Goal: Task Accomplishment & Management: Use online tool/utility

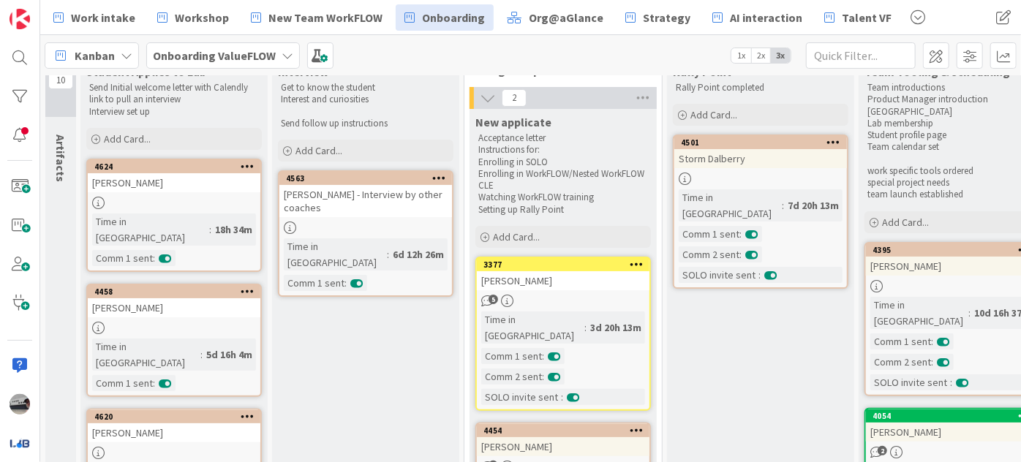
scroll to position [66, 0]
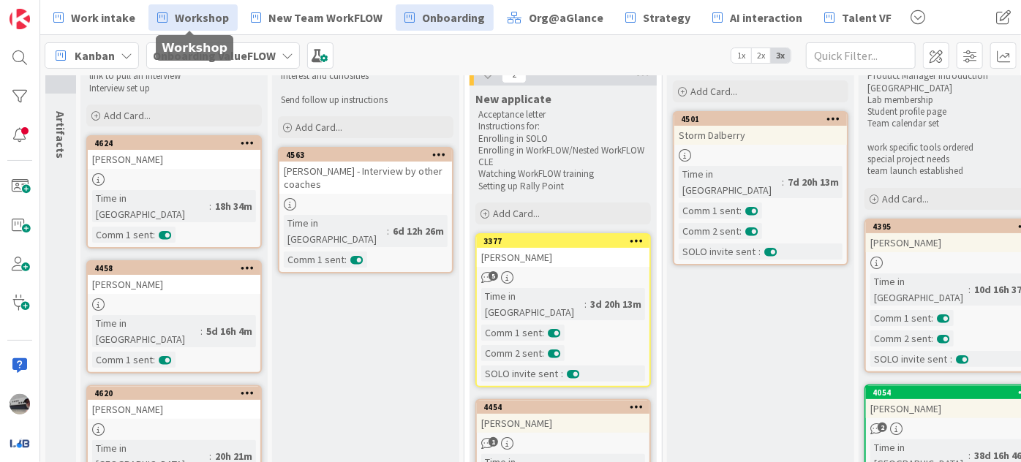
click at [216, 7] on link "Workshop" at bounding box center [192, 17] width 89 height 26
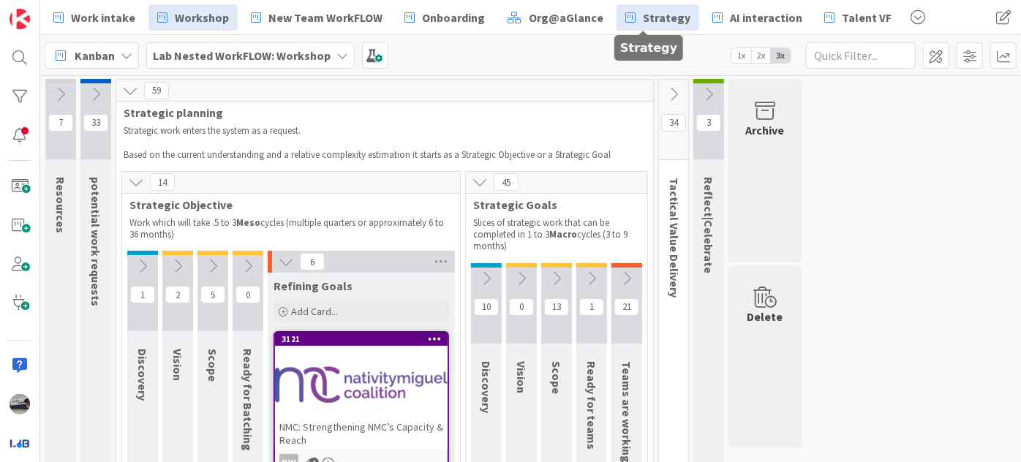
click at [628, 13] on link "Strategy" at bounding box center [657, 17] width 83 height 26
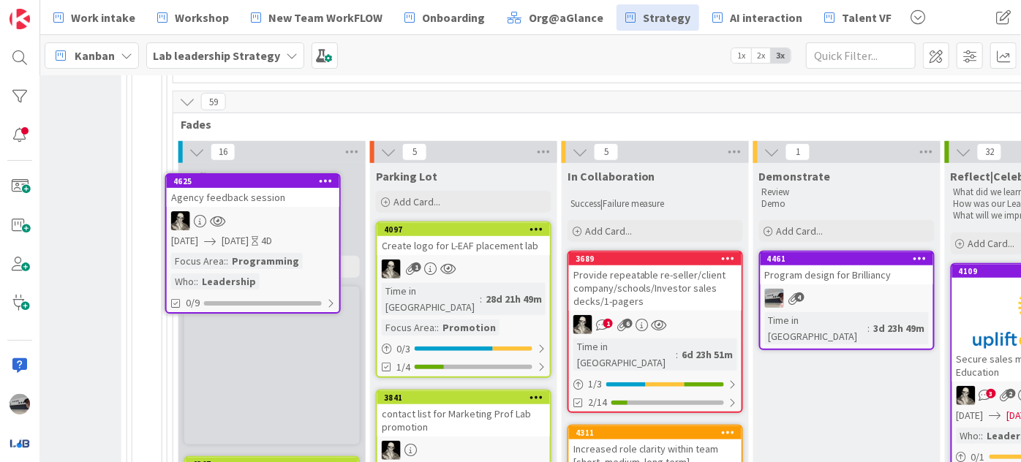
scroll to position [474, 795]
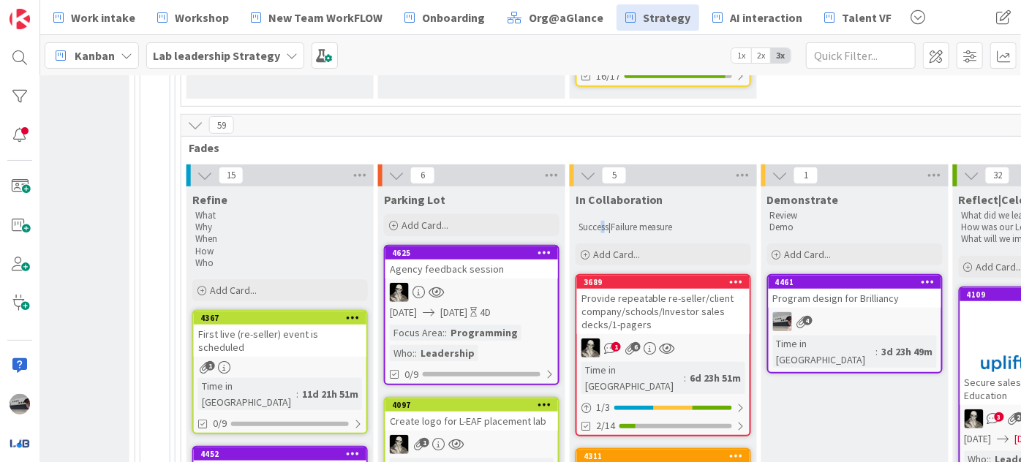
click at [604, 216] on div "Success|Failure measure" at bounding box center [662, 222] width 175 height 30
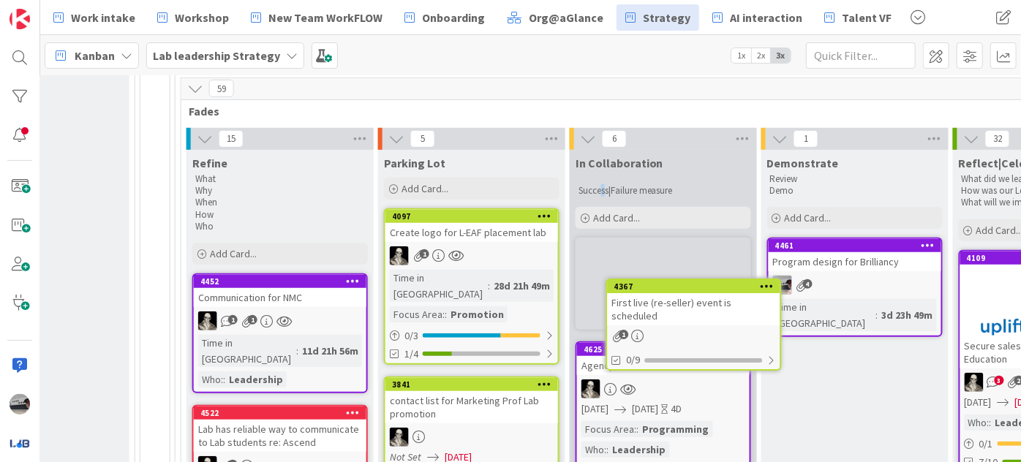
scroll to position [514, 795]
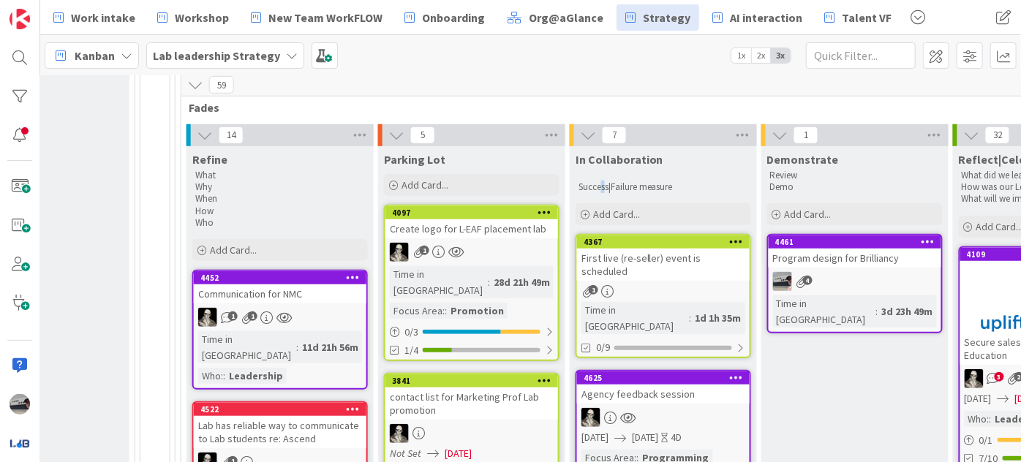
click at [657, 249] on div "First live (re-seller) event is scheduled" at bounding box center [663, 265] width 173 height 32
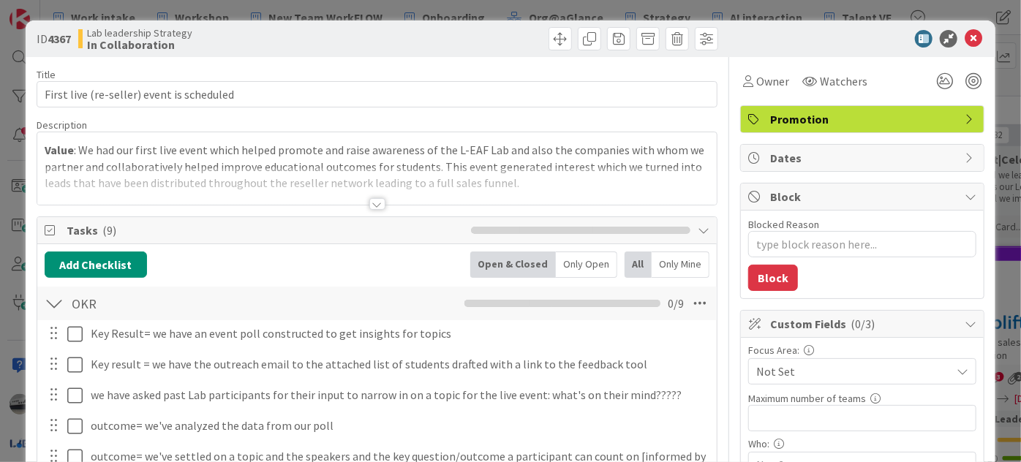
type textarea "x"
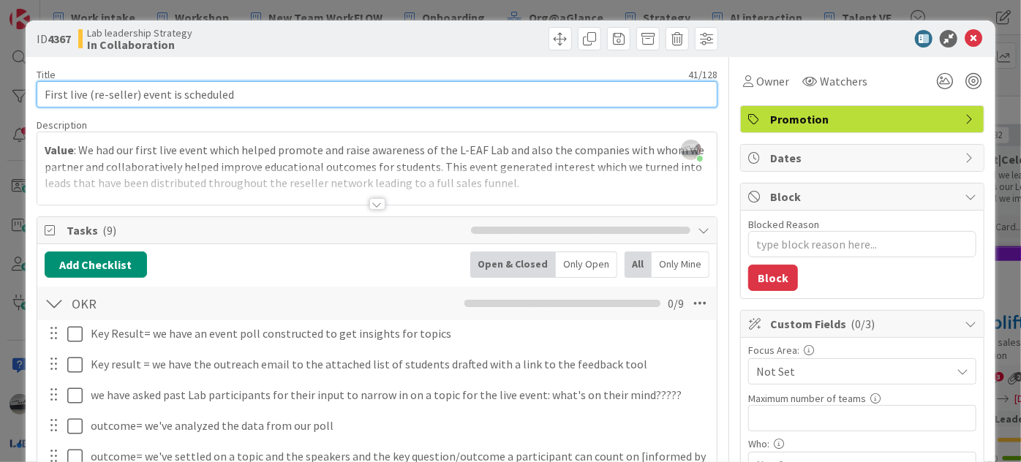
drag, startPoint x: 85, startPoint y: 92, endPoint x: 261, endPoint y: 91, distance: 176.2
click at [261, 91] on input "First live (re-seller) event is scheduled" at bounding box center [377, 94] width 681 height 26
click at [261, 93] on input "First live (re-seller) event is scheduled" at bounding box center [377, 94] width 681 height 26
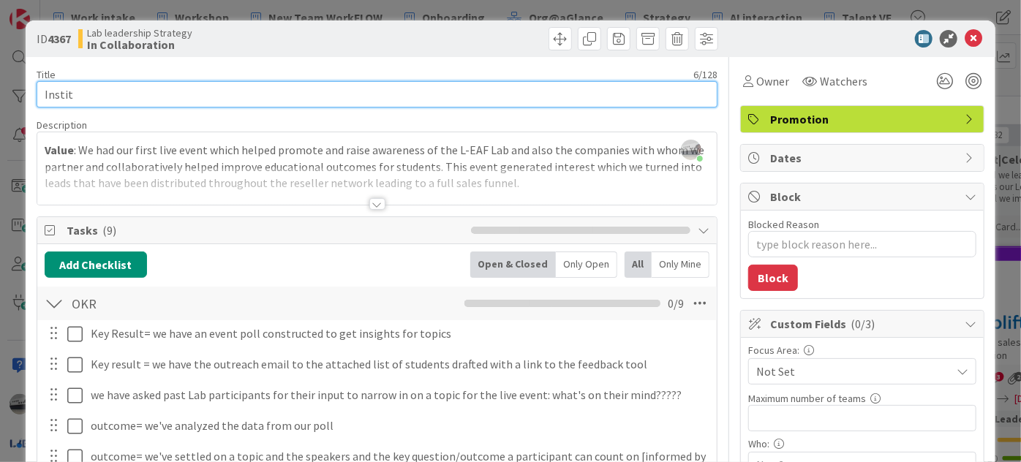
type input "Institu"
type textarea "x"
type input "Institutional feedback"
type textarea "x"
type input "Institutional feedback live e"
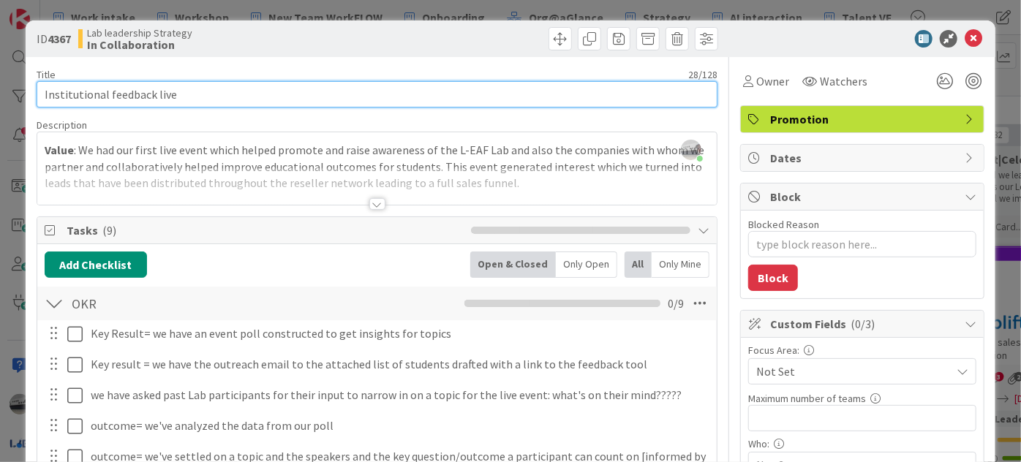
type textarea "x"
type input "Institutional feedback live ev"
type textarea "x"
type input "Institutional feedback live event"
type textarea "x"
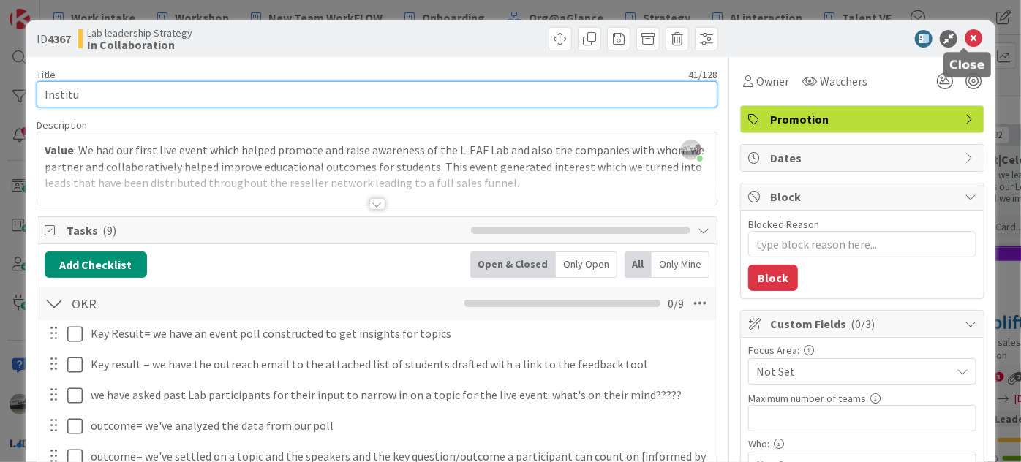
type input "First live (re-seller) event is scheduled"
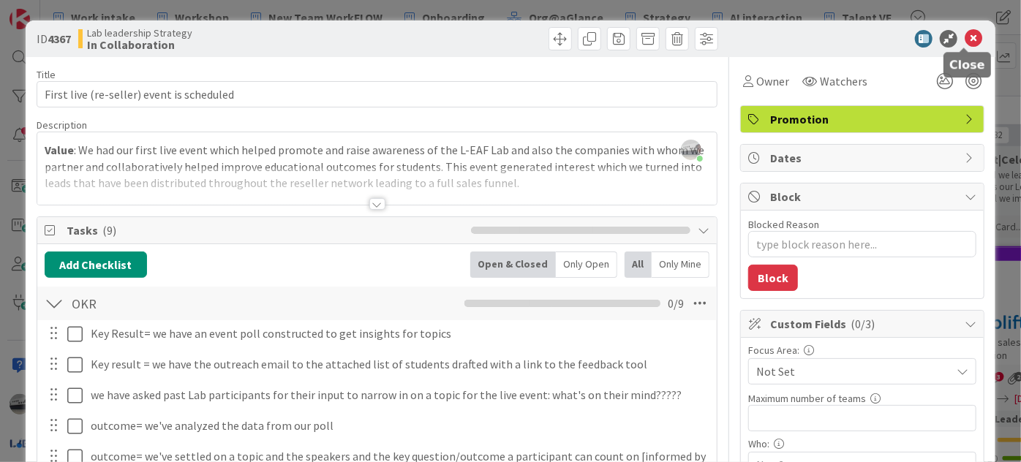
click at [964, 41] on icon at bounding box center [973, 39] width 18 height 18
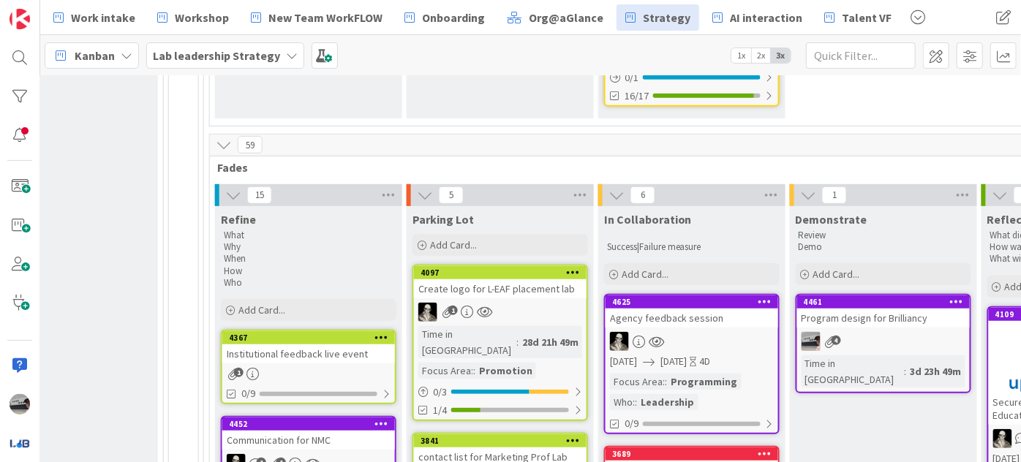
scroll to position [458, 766]
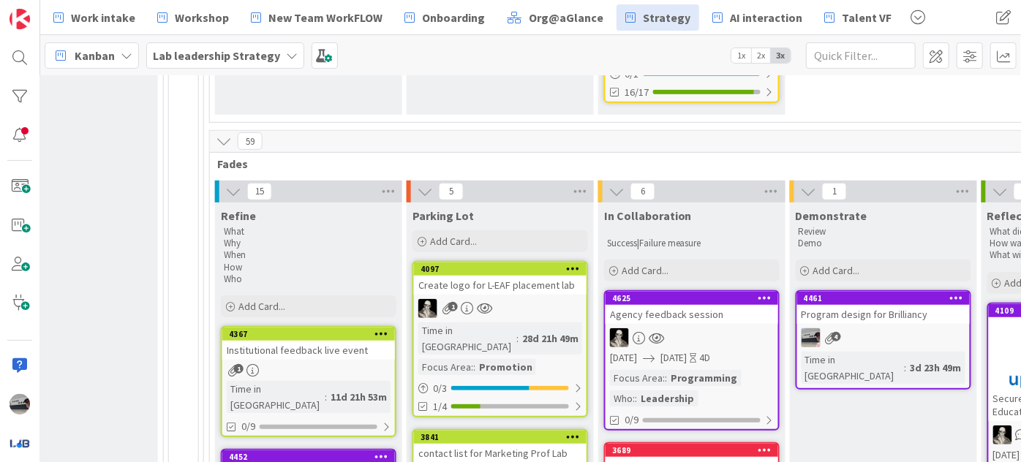
click at [329, 341] on div "Institutional feedback live event" at bounding box center [308, 350] width 173 height 19
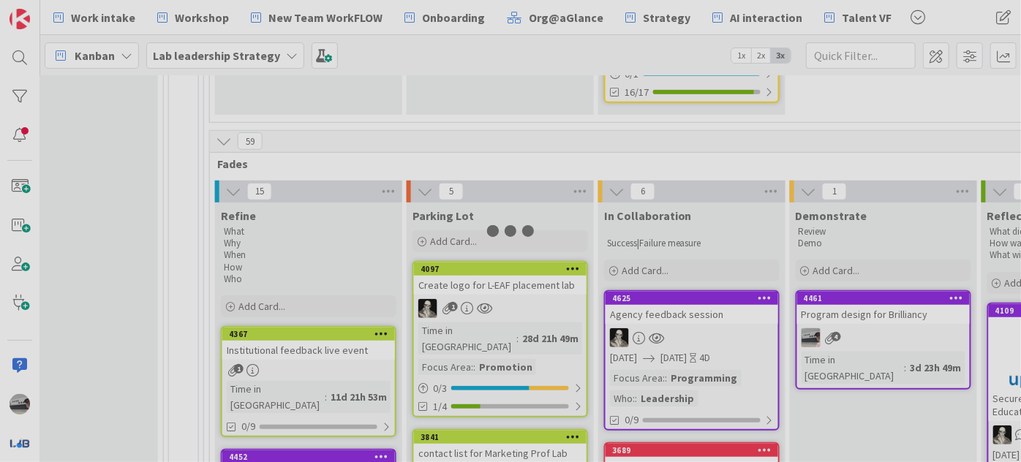
click at [329, 328] on div at bounding box center [510, 231] width 1021 height 462
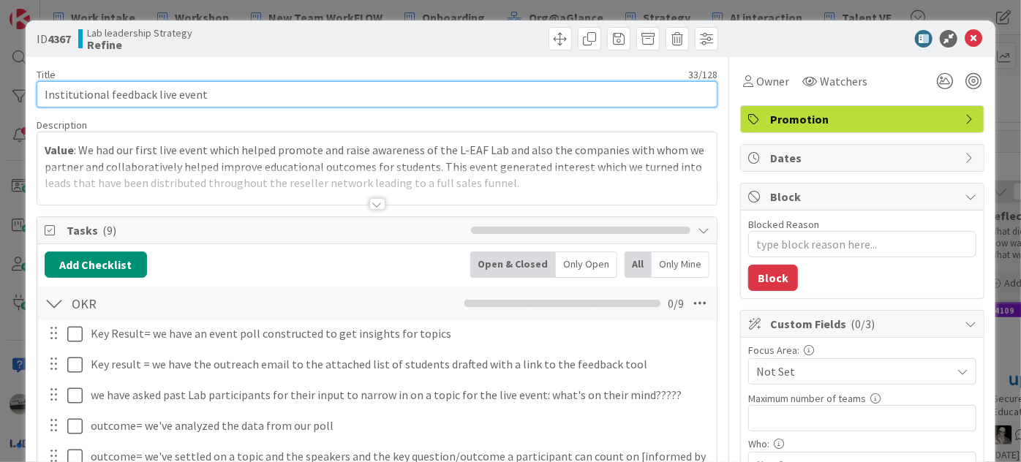
click at [231, 95] on input "Institutional feedback live event" at bounding box center [377, 94] width 681 height 26
type textarea "x"
click at [231, 95] on input "Institutional feedback live event" at bounding box center [377, 94] width 681 height 26
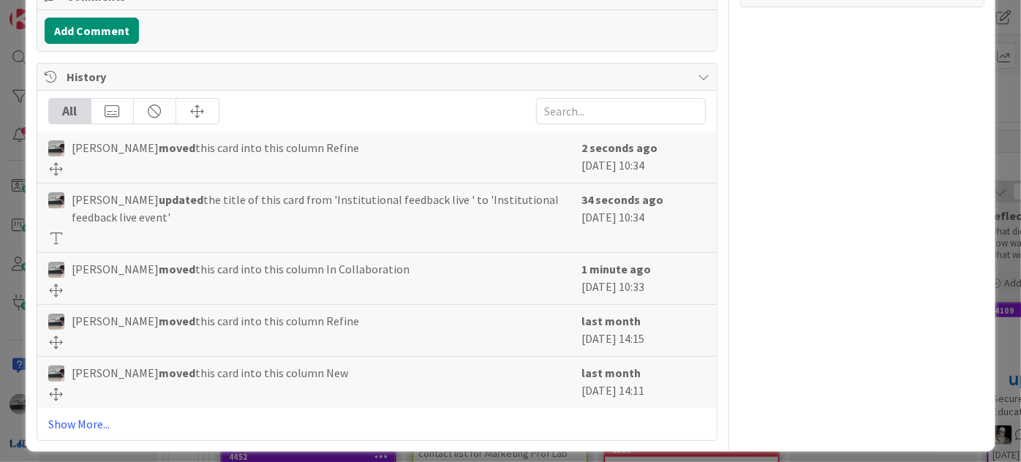
scroll to position [772, 0]
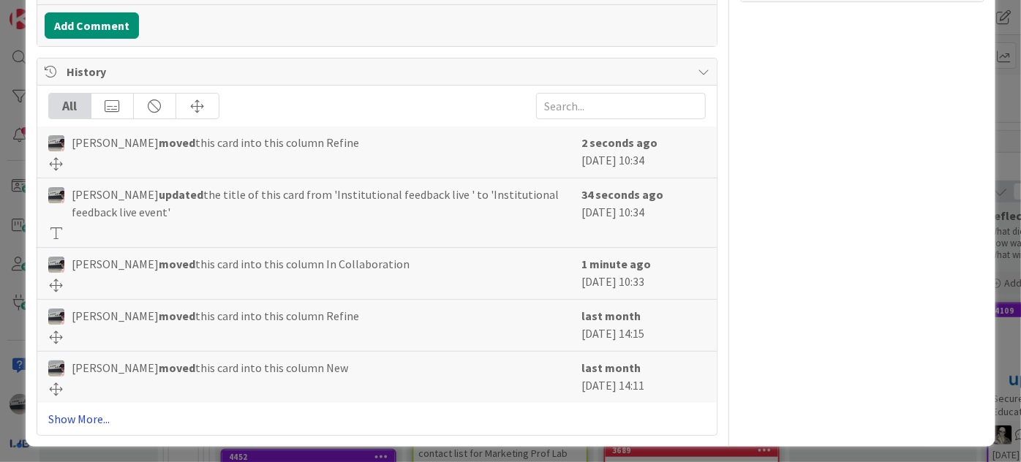
click at [56, 411] on link "Show More..." at bounding box center [376, 419] width 657 height 18
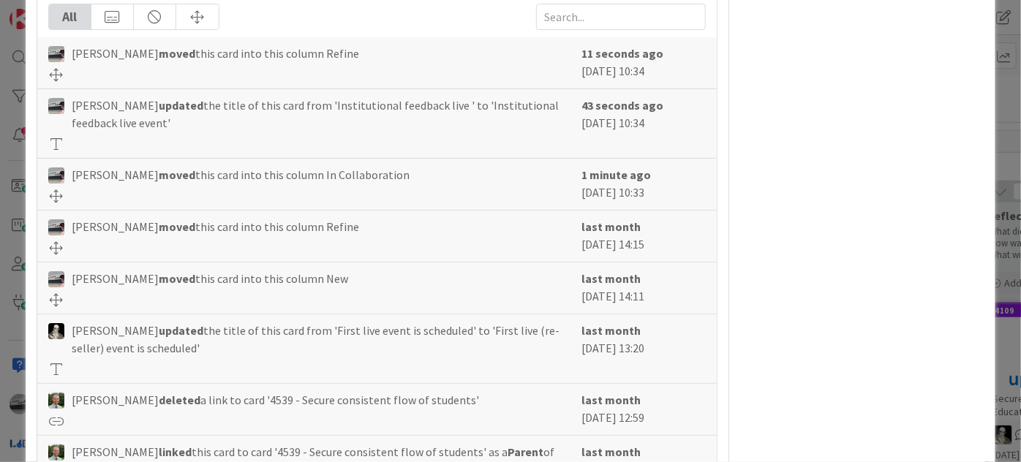
scroll to position [905, 0]
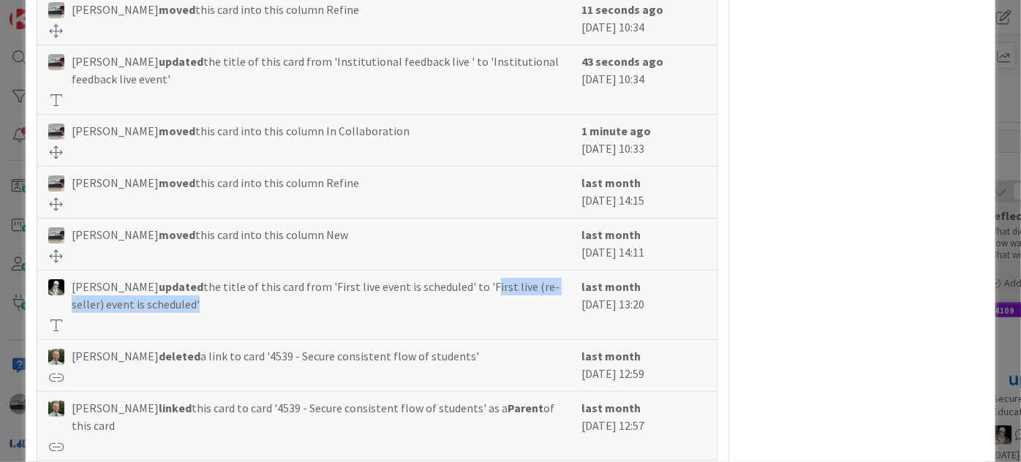
drag, startPoint x: 452, startPoint y: 278, endPoint x: 162, endPoint y: 293, distance: 290.7
click at [162, 293] on span "[PERSON_NAME] updated the title of this card from 'First live event is schedule…" at bounding box center [323, 295] width 502 height 35
copy span "First live (re-seller) event is scheduled"
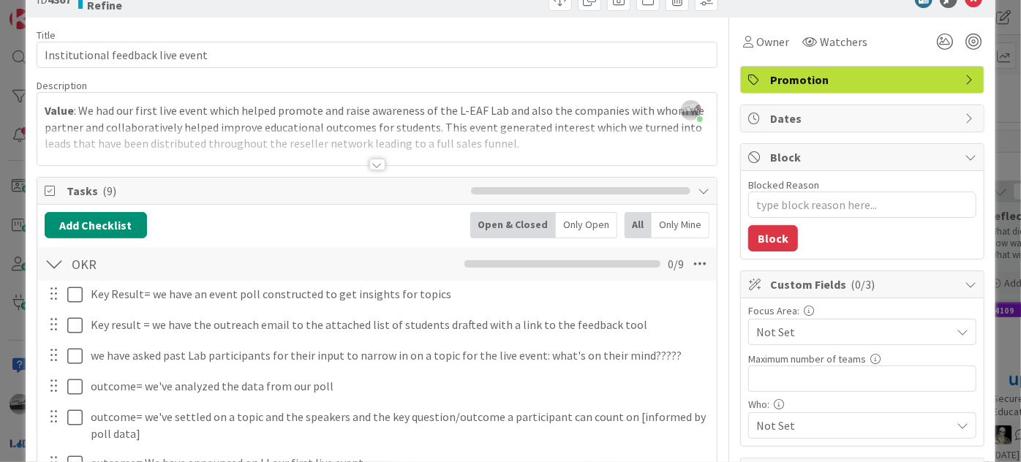
scroll to position [0, 0]
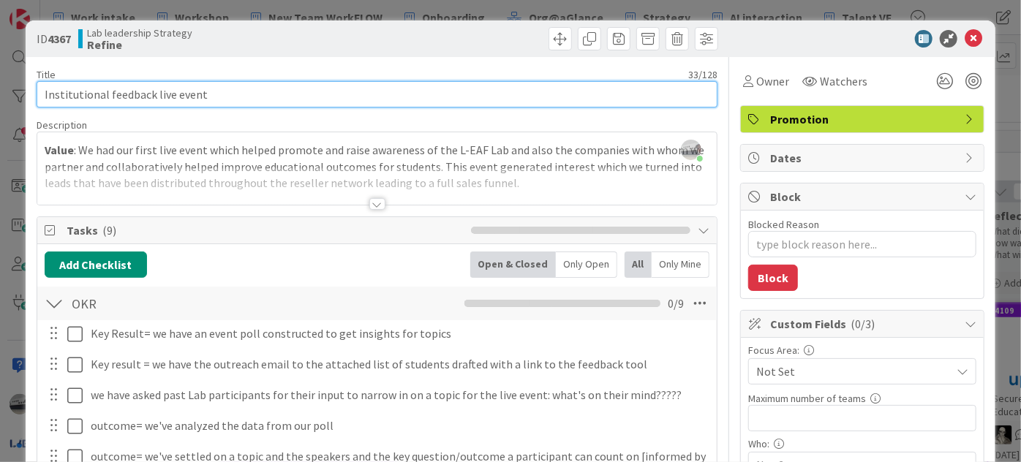
drag, startPoint x: 220, startPoint y: 100, endPoint x: 0, endPoint y: 87, distance: 220.5
click at [0, 87] on div "ID 4367 Lab leadership Strategy Refine Title 33 / 128 Institutional feedback li…" at bounding box center [510, 231] width 1021 height 462
paste input "First live (re-seller) event is scheduled"
type input "First live (re-seller) event is scheduled"
type textarea "x"
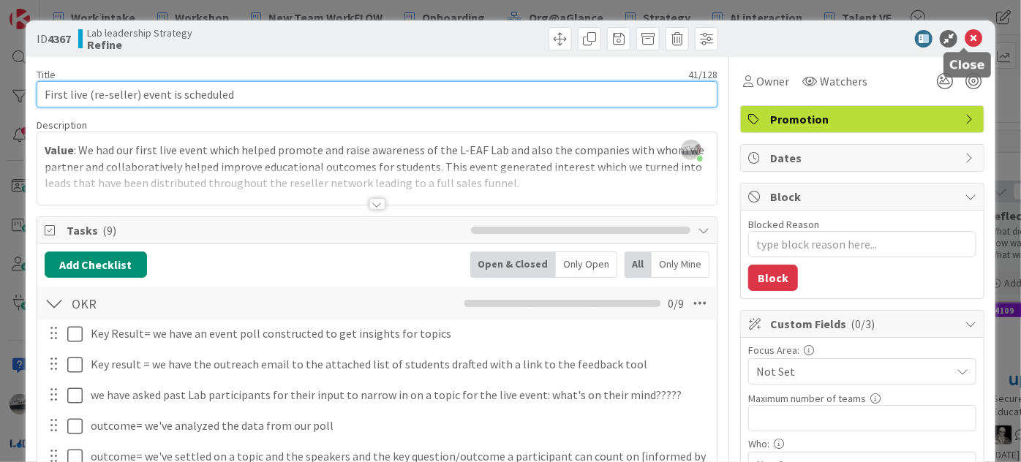
type input "First live (re-seller) event is scheduled"
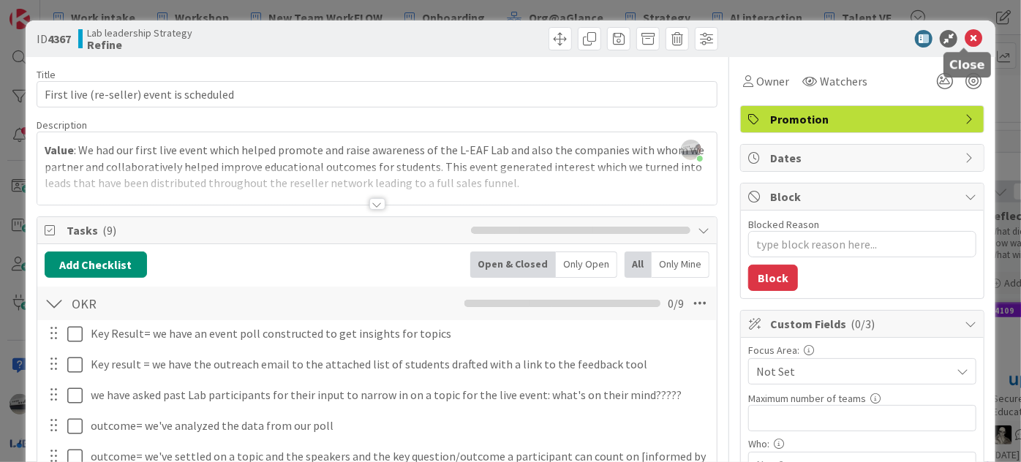
click at [964, 40] on icon at bounding box center [973, 39] width 18 height 18
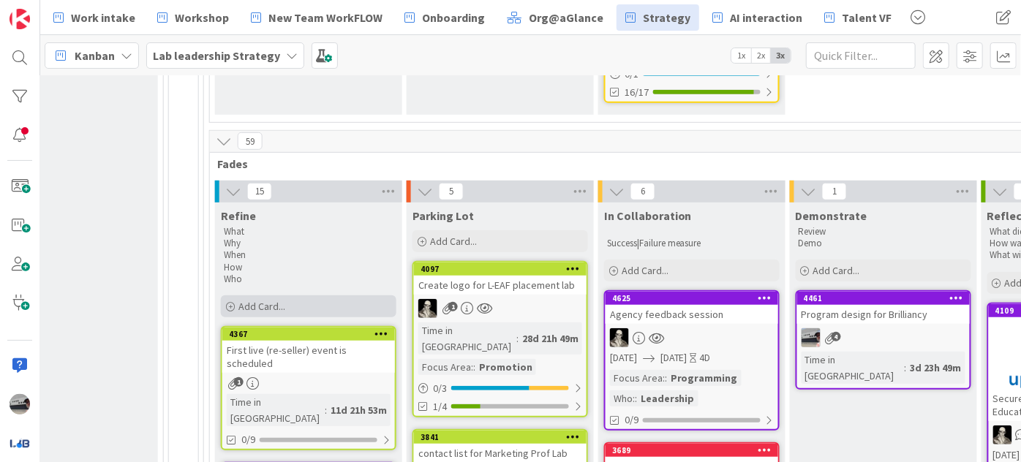
click at [272, 300] on span "Add Card..." at bounding box center [261, 306] width 47 height 13
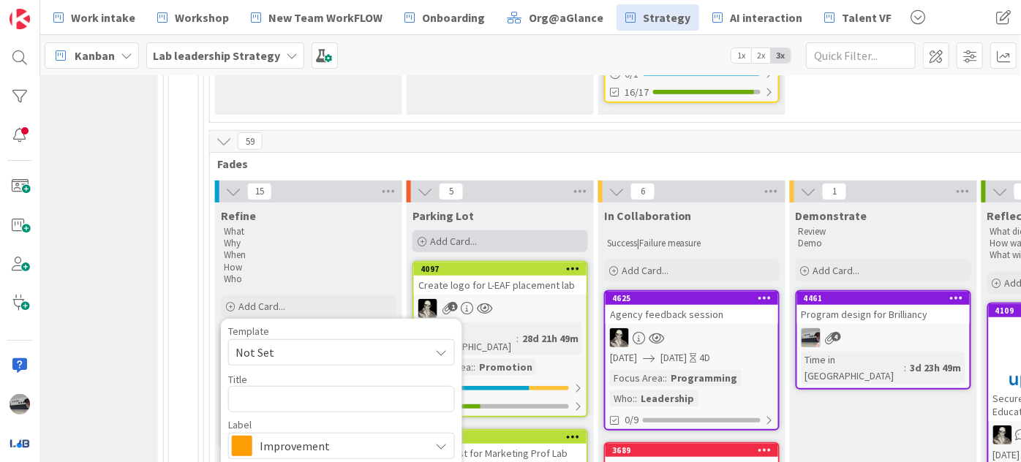
type textarea "x"
type textarea "I"
type textarea "x"
type textarea "In"
type textarea "x"
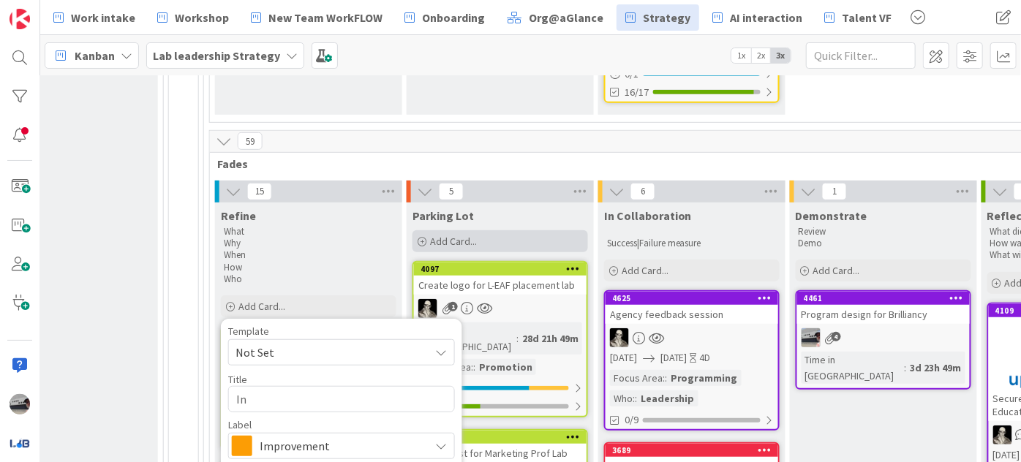
type textarea "Ins"
type textarea "x"
type textarea "Inst"
type textarea "x"
type textarea "Instt"
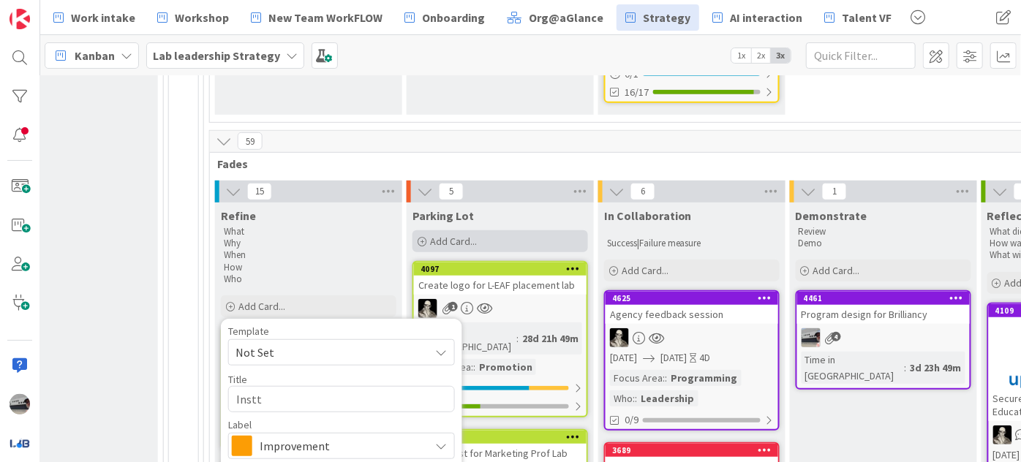
type textarea "x"
type textarea "Insttu"
type textarea "x"
type textarea "Insttut"
type textarea "x"
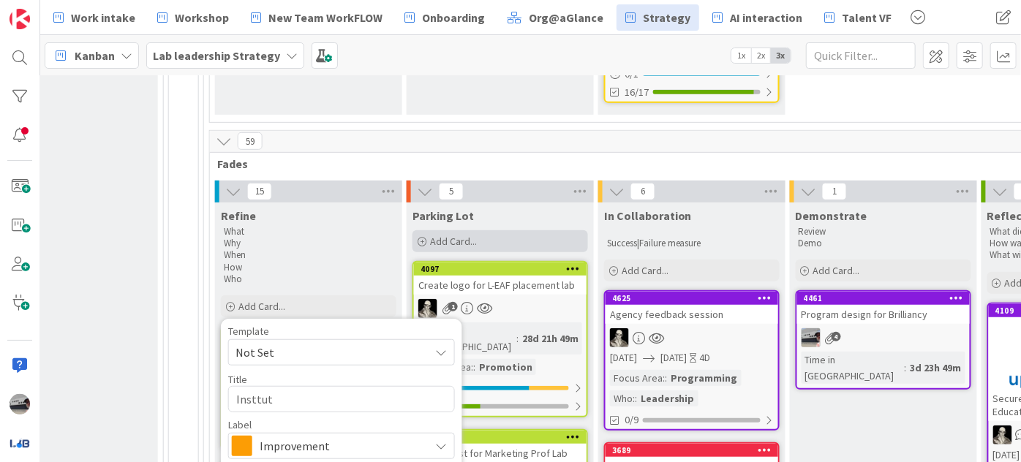
type textarea "Insttuti"
type textarea "x"
type textarea "Insttutio"
type textarea "x"
type textarea "Insttution"
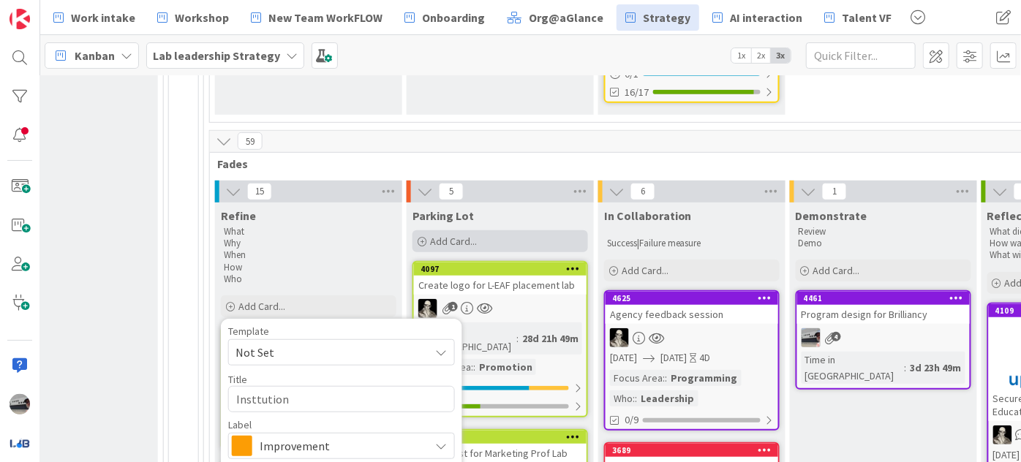
type textarea "x"
type textarea "Insttutiona"
type textarea "x"
type textarea "Insttutional"
type textarea "x"
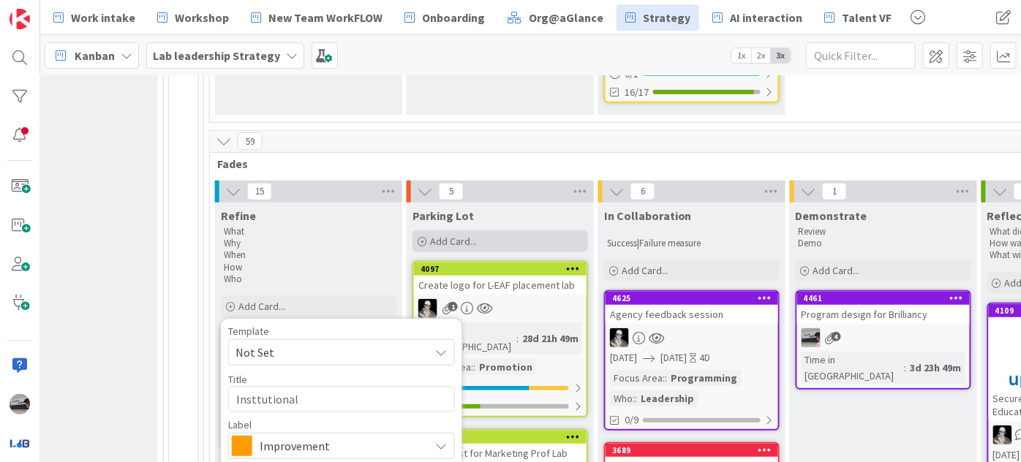
type textarea "Insttutional"
type textarea "x"
type textarea "Insttutional f"
type textarea "x"
type textarea "Insttutional fe"
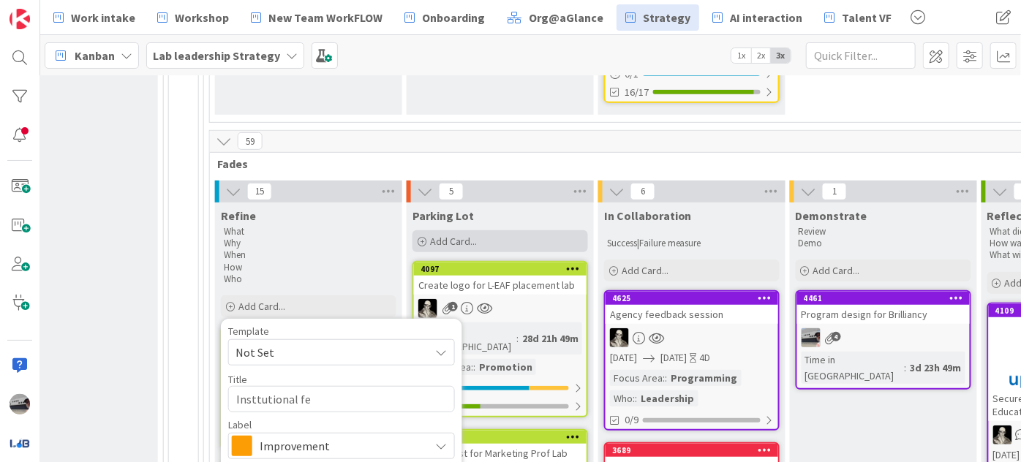
type textarea "x"
type textarea "Insttutional fee"
type textarea "x"
type textarea "Insttutional feed"
type textarea "x"
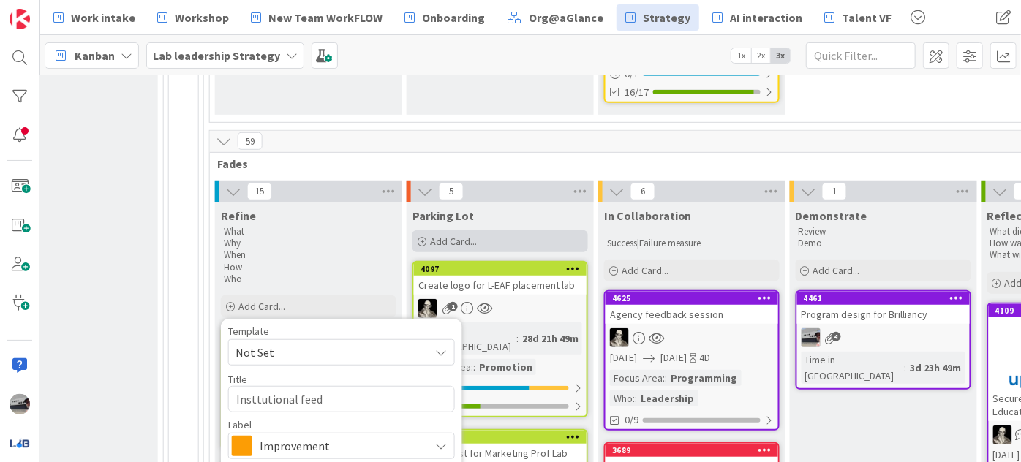
type textarea "Insttutional feedb"
type textarea "x"
type textarea "Insttutional feedba"
type textarea "x"
type textarea "Insttutional feedbac"
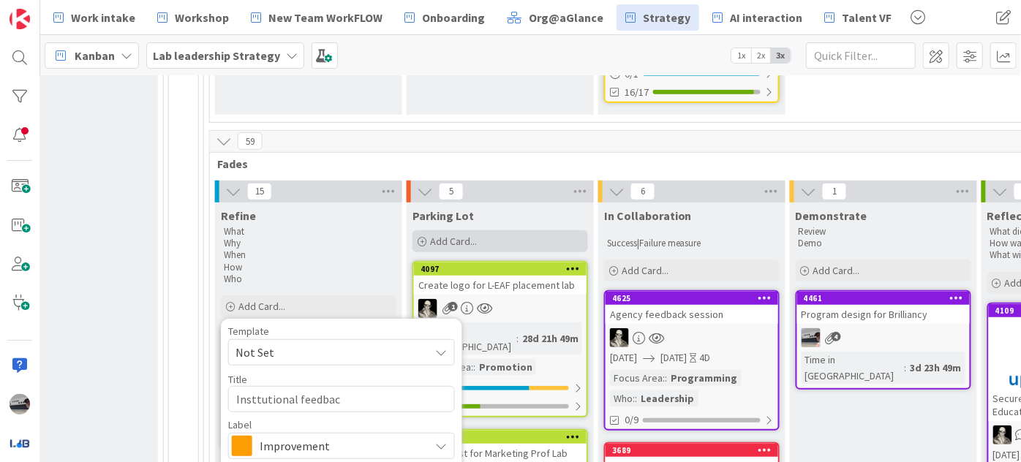
type textarea "x"
type textarea "Insttutional feedback"
type textarea "x"
type textarea "Insttutional feedback"
type textarea "x"
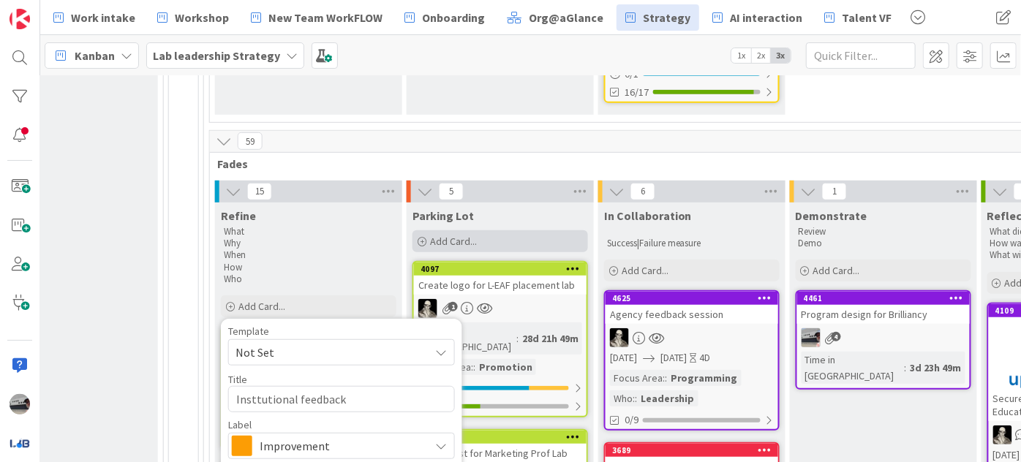
type textarea "Insttutional feedback s"
type textarea "x"
type textarea "Insttutional feedback se"
type textarea "x"
type textarea "Insttutional feedback ses"
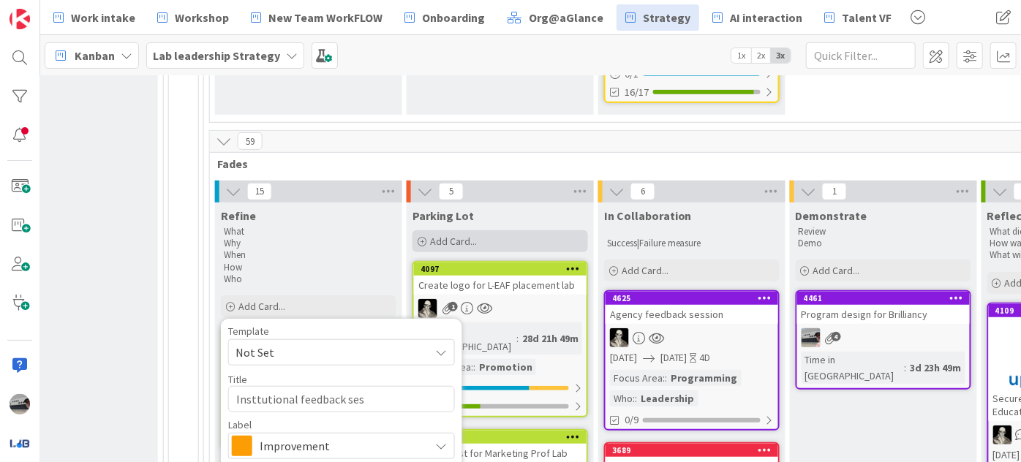
type textarea "x"
type textarea "Insttutional feedback sess"
type textarea "x"
type textarea "Insttutional feedback sessi"
type textarea "x"
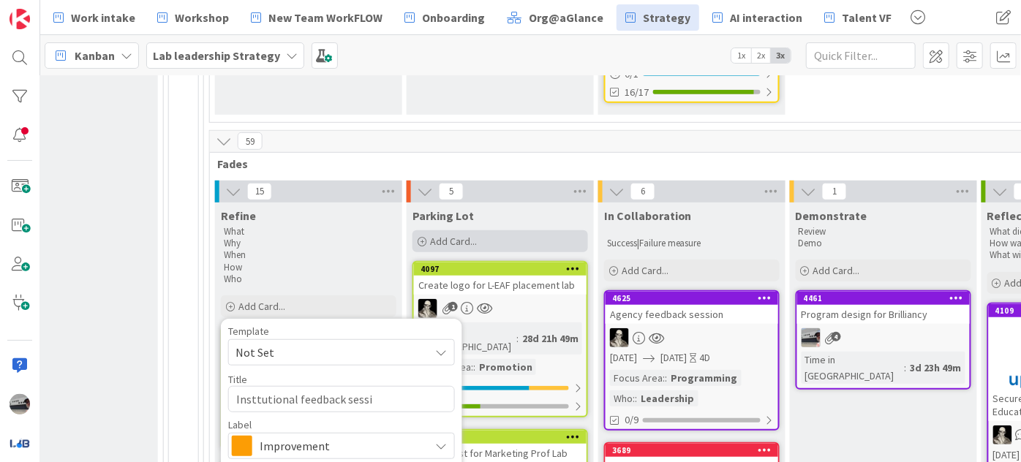
type textarea "Insttutional feedback sessio"
type textarea "x"
type textarea "Insttutional feedback session"
type textarea "x"
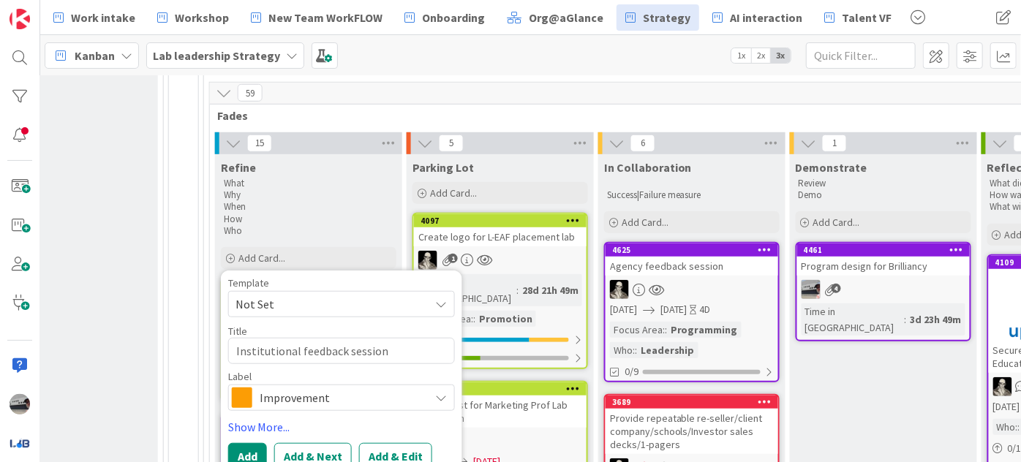
scroll to position [591, 766]
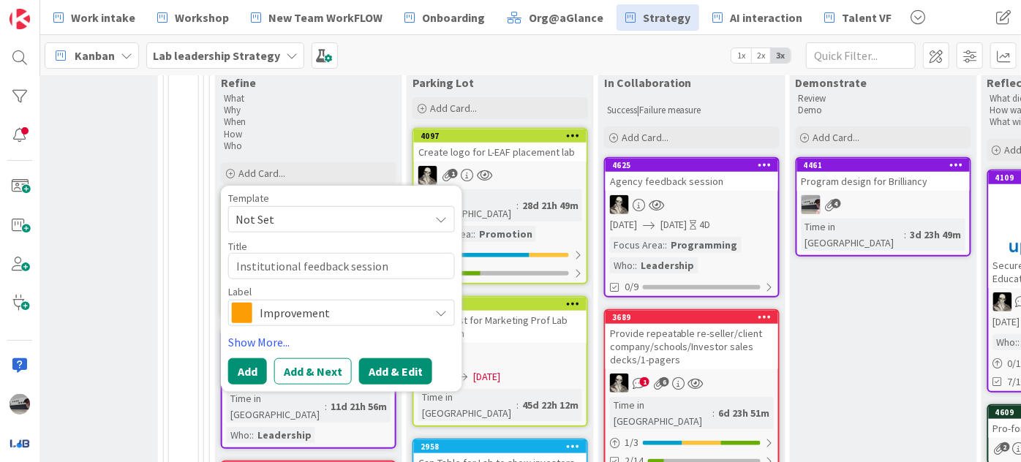
type textarea "Institutional feedback session"
click at [371, 362] on button "Add & Edit" at bounding box center [395, 371] width 73 height 26
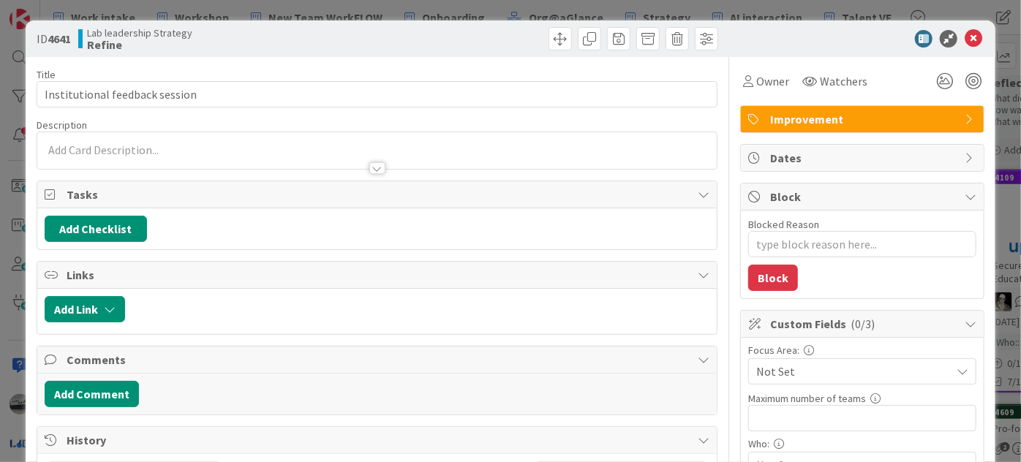
type textarea "x"
click at [76, 237] on button "Add Checklist" at bounding box center [96, 229] width 102 height 26
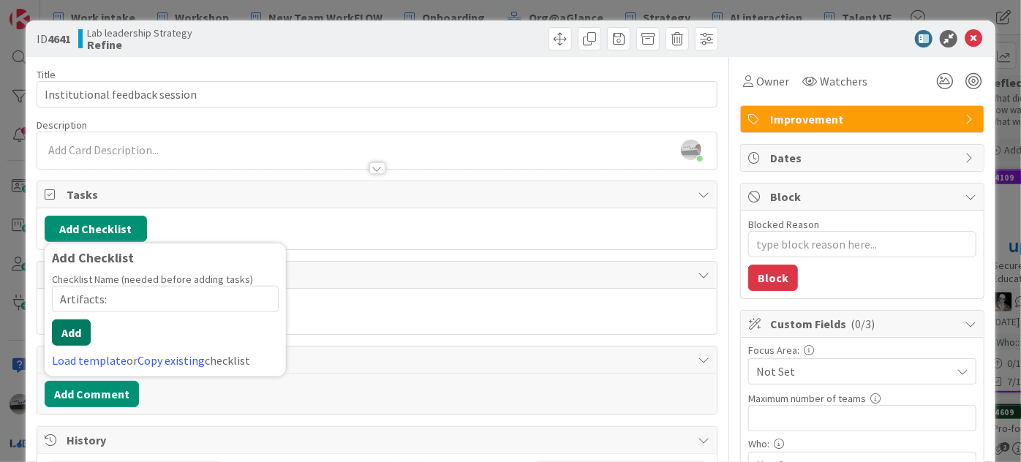
type input "Artifacts:"
click at [78, 333] on button "Add" at bounding box center [71, 333] width 39 height 26
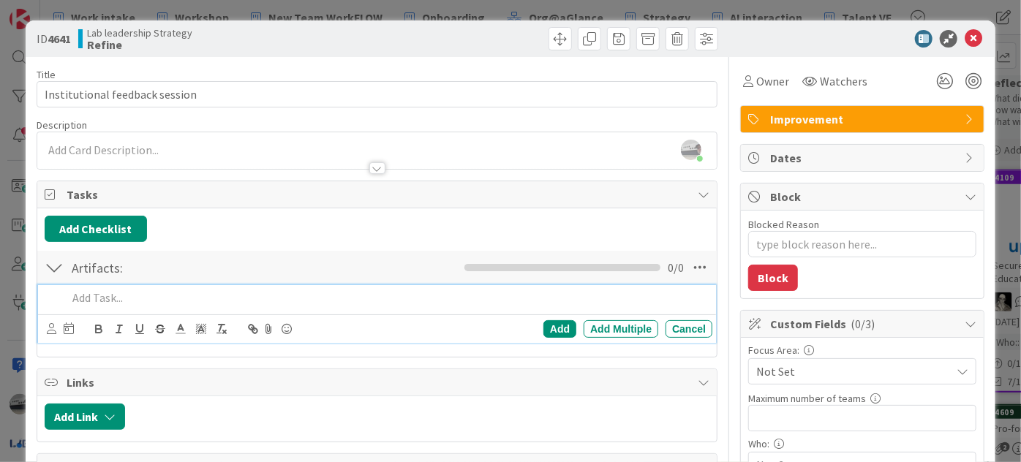
type textarea "x"
click at [156, 298] on p at bounding box center [386, 298] width 639 height 17
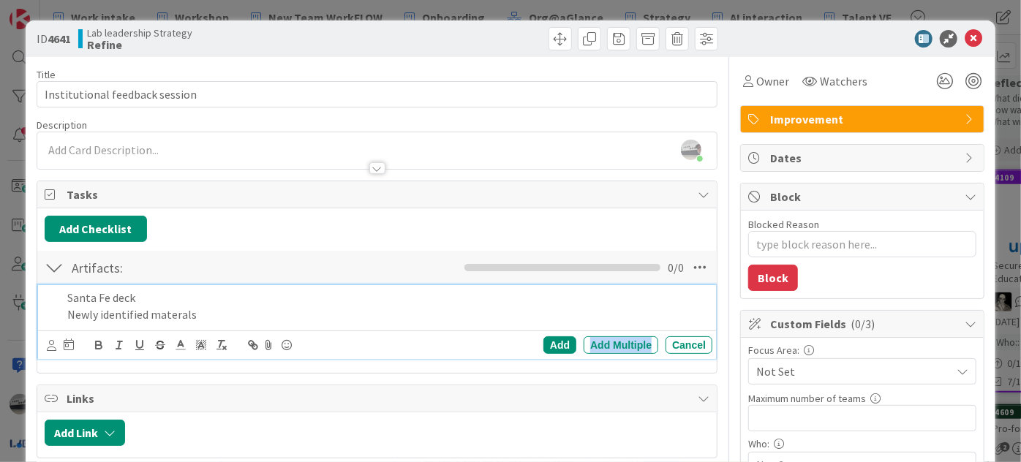
click at [636, 341] on div "Add Multiple" at bounding box center [620, 345] width 75 height 18
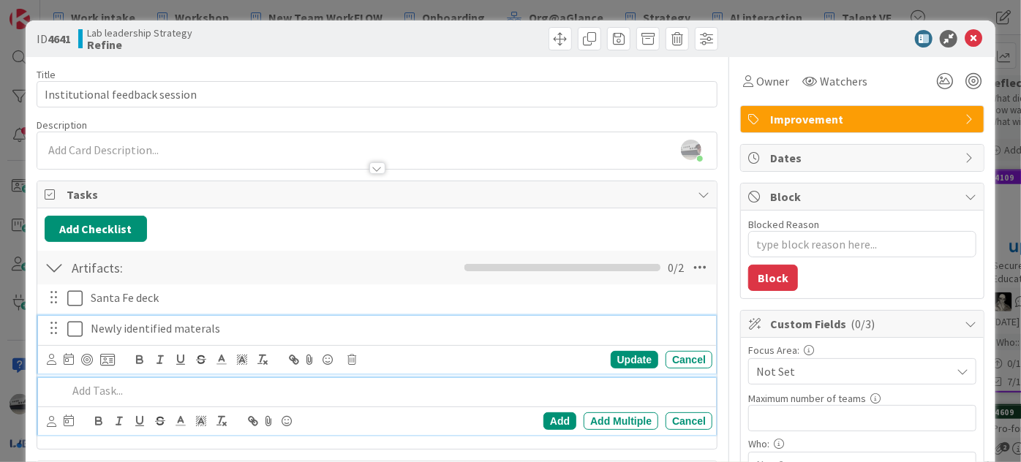
click at [205, 329] on p "Newly identified materals" at bounding box center [399, 328] width 616 height 17
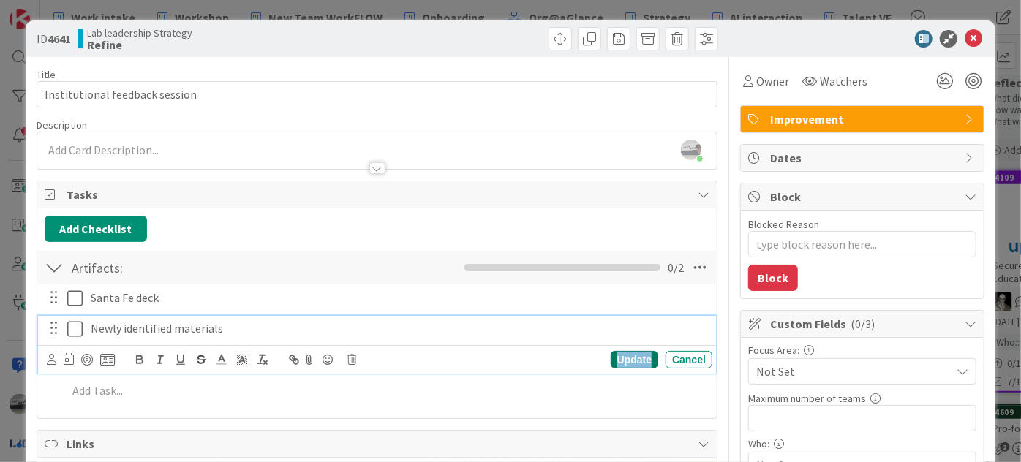
click at [634, 355] on div "Update" at bounding box center [635, 360] width 48 height 18
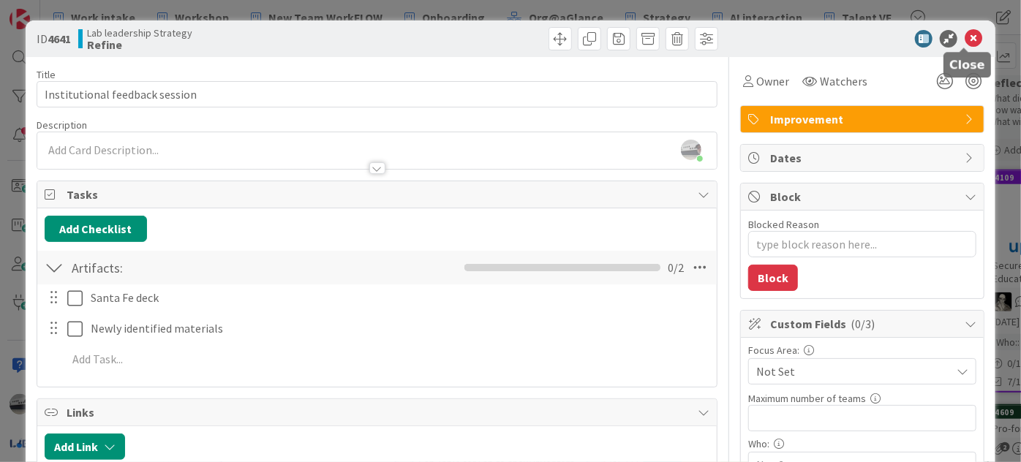
click at [965, 38] on icon at bounding box center [973, 39] width 18 height 18
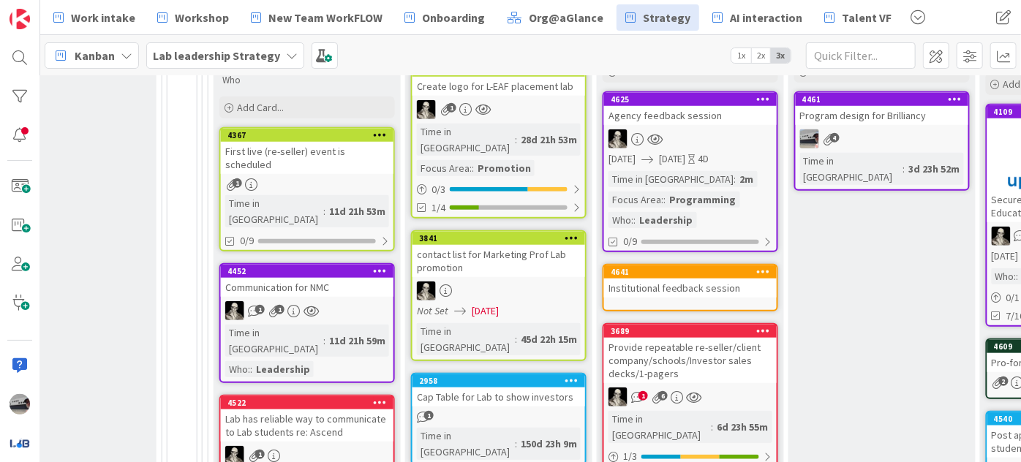
scroll to position [661, 768]
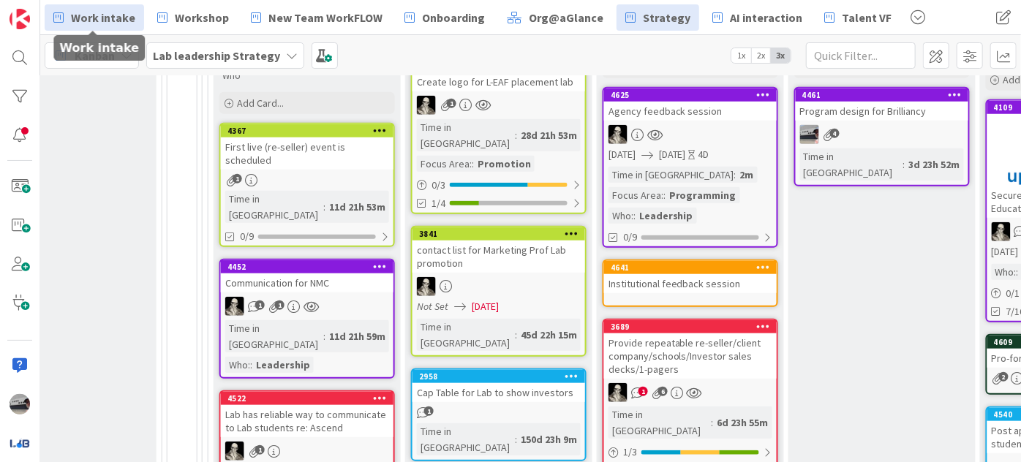
click at [105, 27] on link "Work intake" at bounding box center [94, 17] width 99 height 26
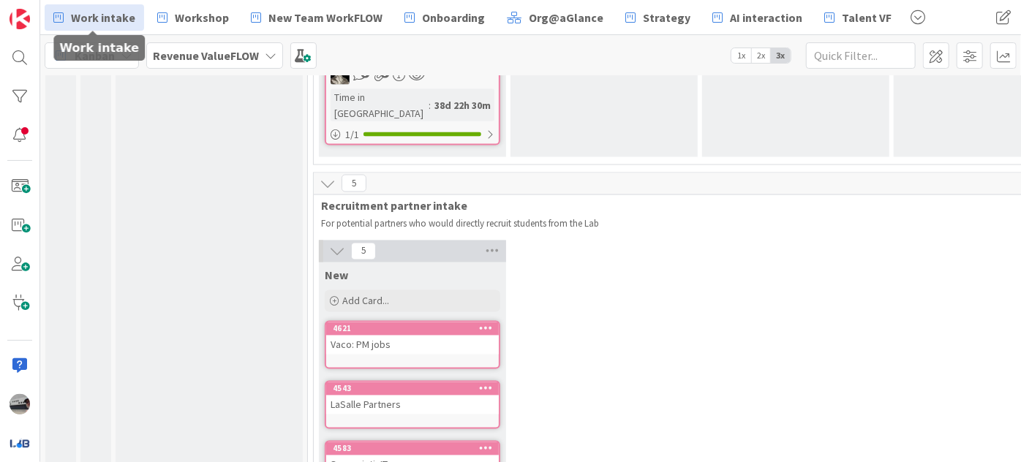
scroll to position [1130, 0]
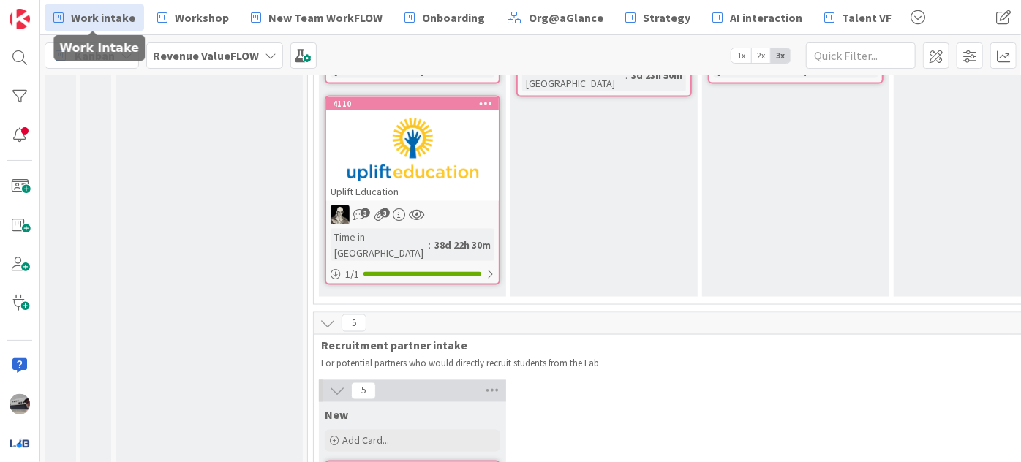
click at [335, 383] on icon at bounding box center [337, 391] width 16 height 16
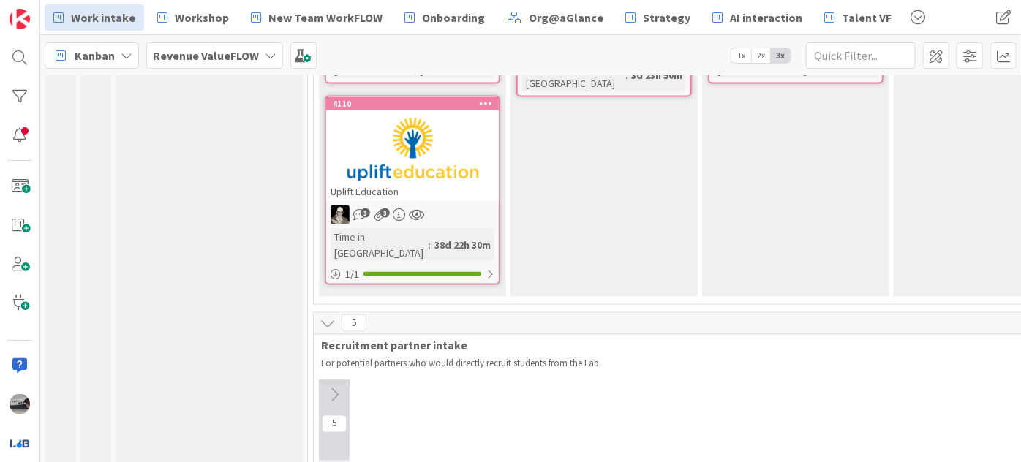
click at [325, 315] on icon at bounding box center [328, 323] width 16 height 16
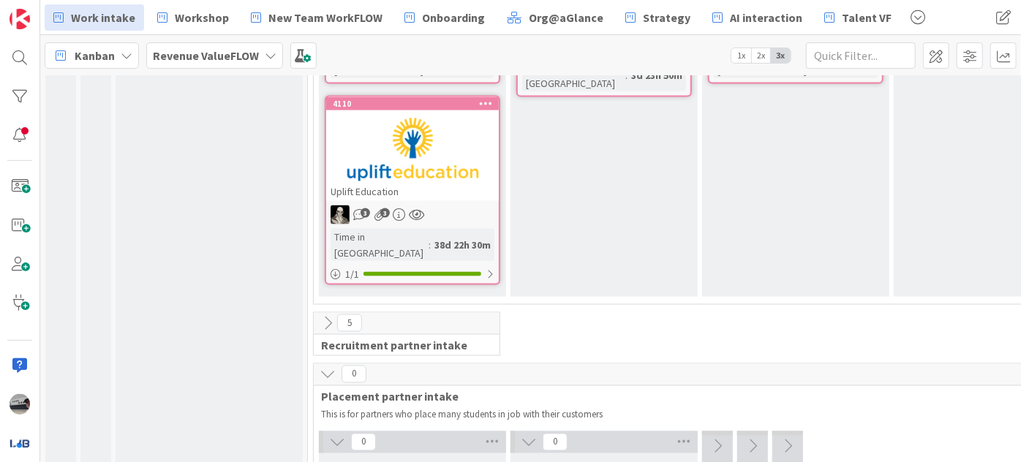
click at [333, 434] on icon at bounding box center [337, 442] width 16 height 16
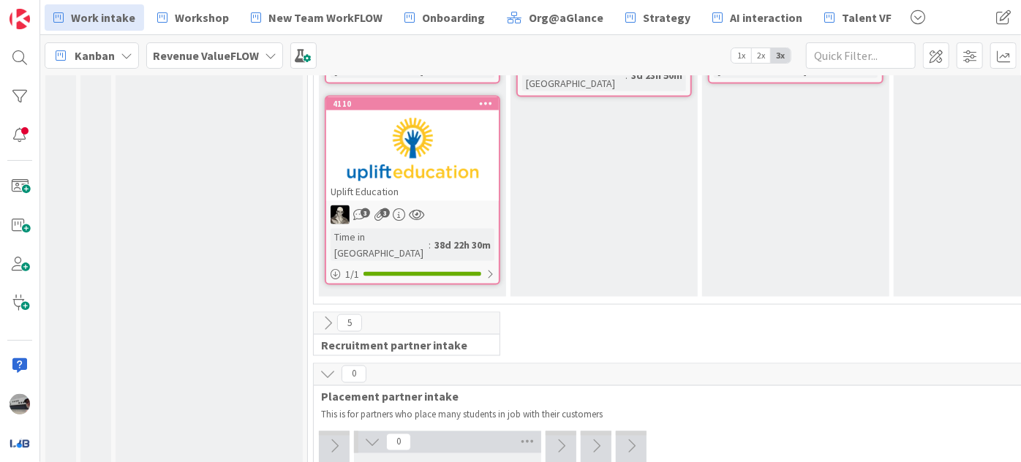
click at [368, 434] on icon at bounding box center [372, 442] width 16 height 16
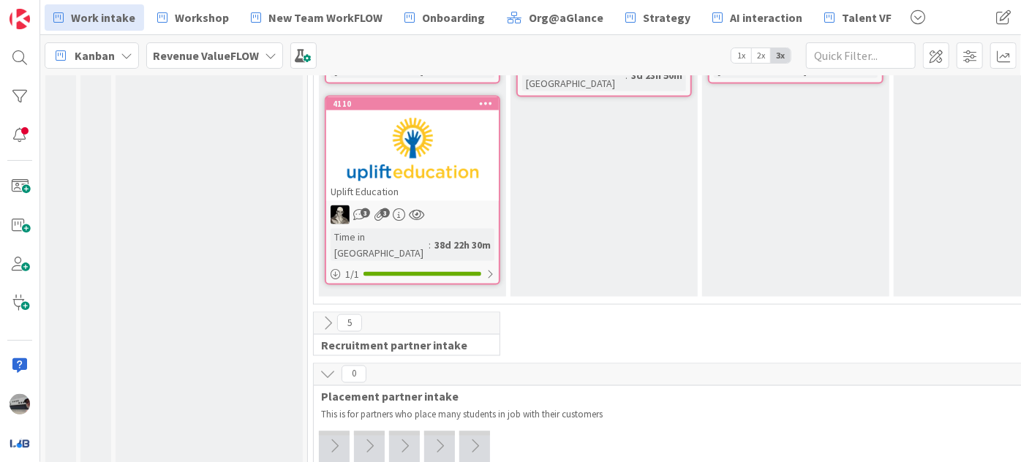
click at [325, 366] on icon at bounding box center [328, 374] width 16 height 16
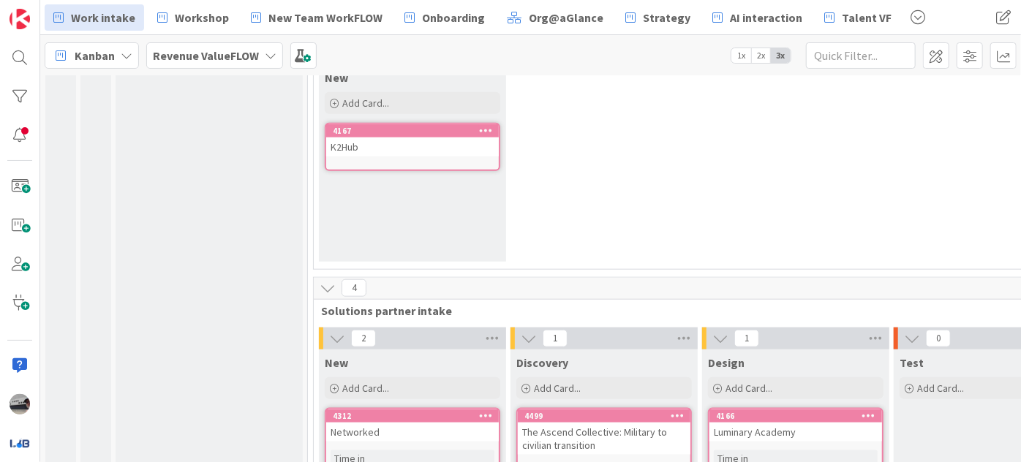
scroll to position [698, 0]
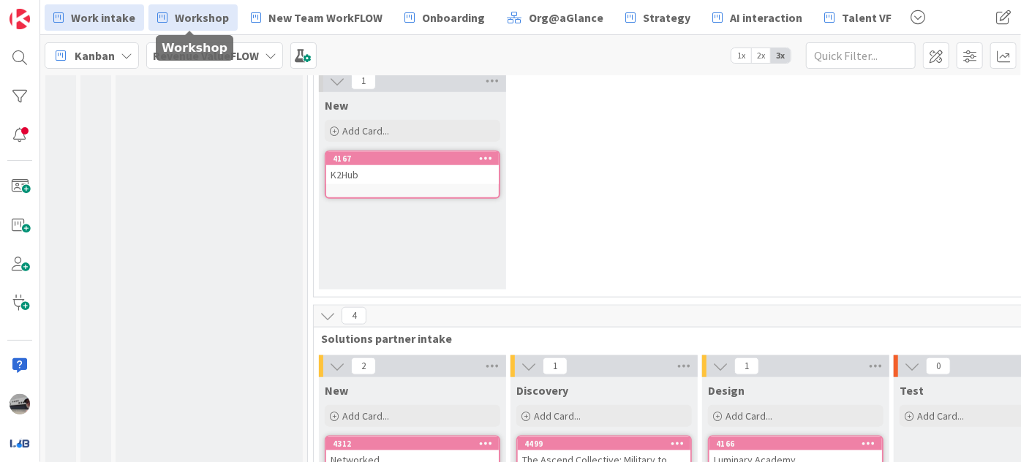
click at [187, 16] on span "Workshop" at bounding box center [202, 18] width 54 height 18
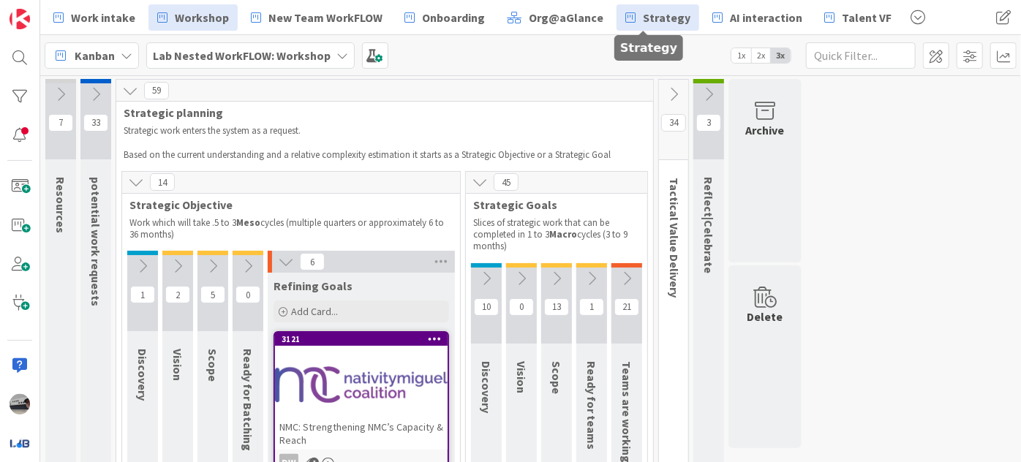
click at [648, 7] on link "Strategy" at bounding box center [657, 17] width 83 height 26
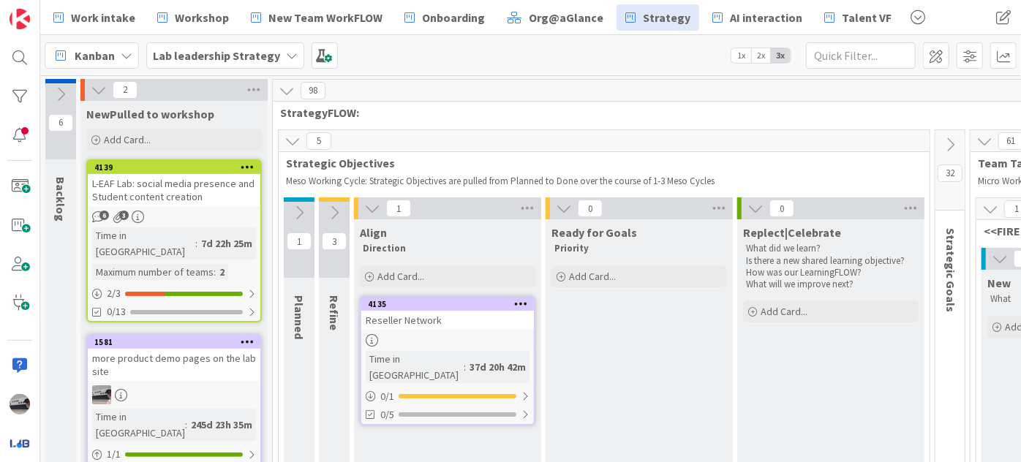
click at [287, 138] on icon at bounding box center [292, 141] width 16 height 16
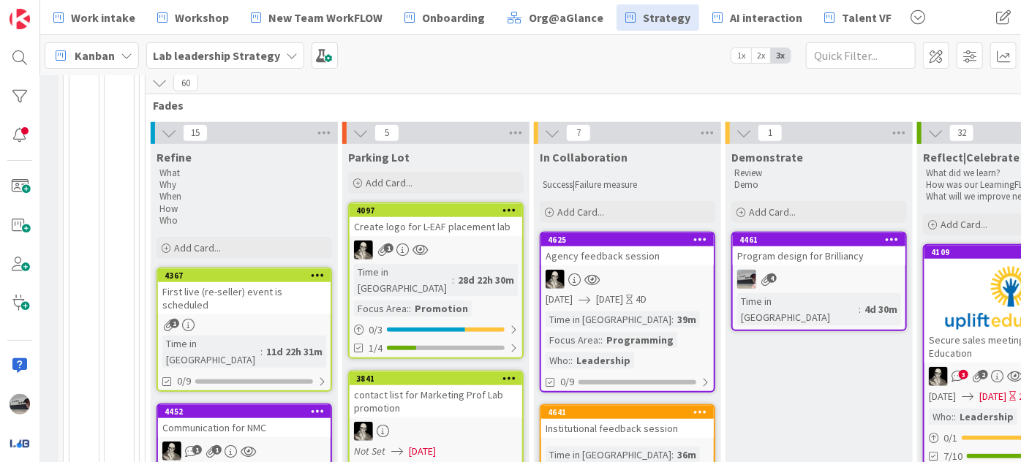
scroll to position [598, 209]
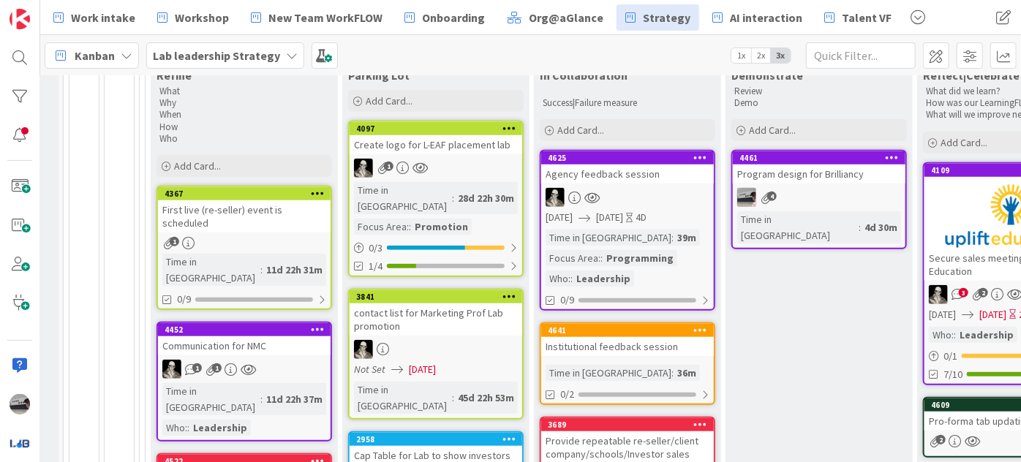
click at [593, 165] on div "Agency feedback session" at bounding box center [627, 174] width 173 height 19
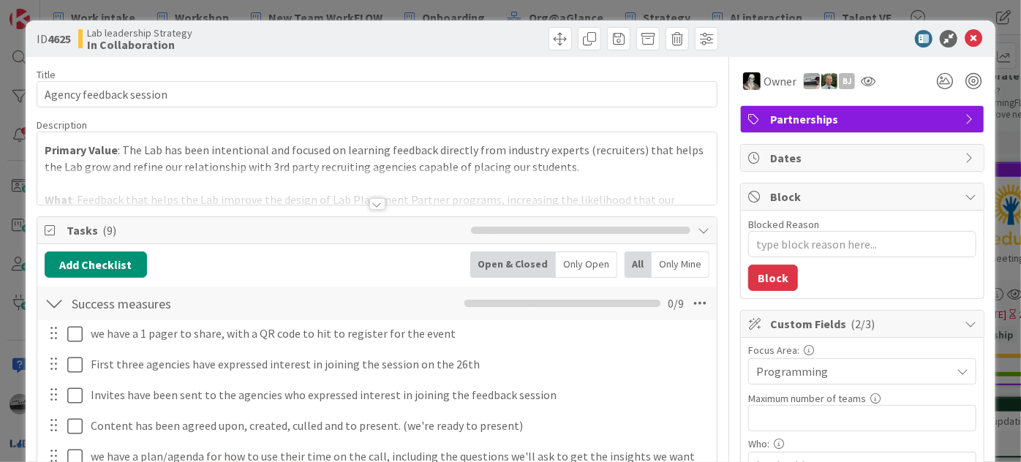
type textarea "x"
click at [377, 208] on div at bounding box center [377, 204] width 16 height 12
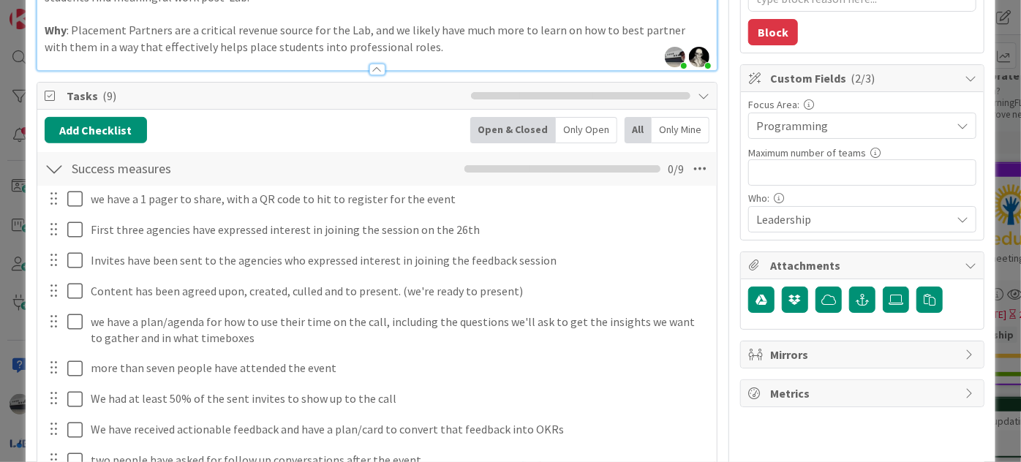
scroll to position [332, 0]
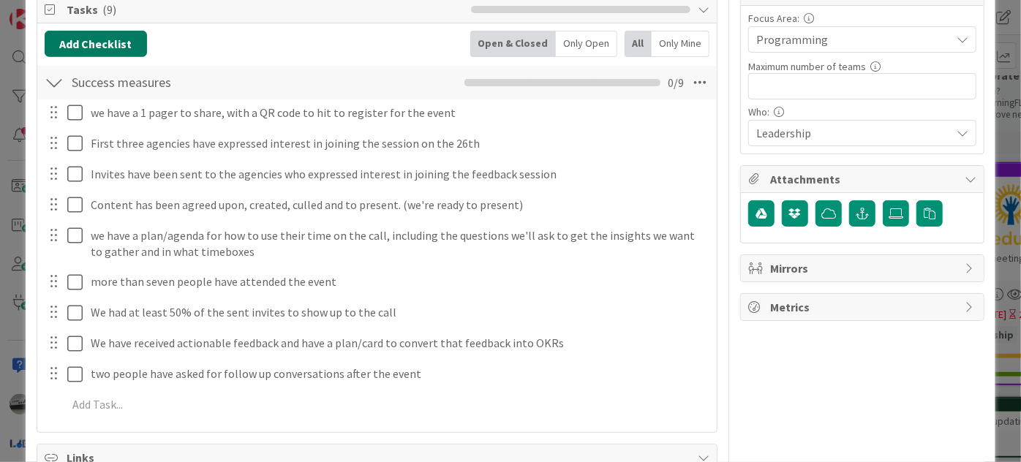
click at [68, 34] on button "Add Checklist" at bounding box center [96, 44] width 102 height 26
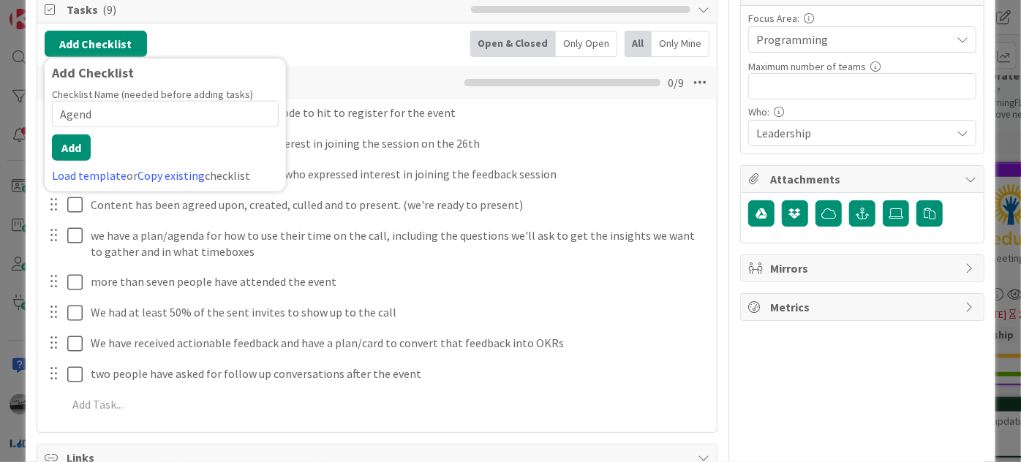
type input "Agenda"
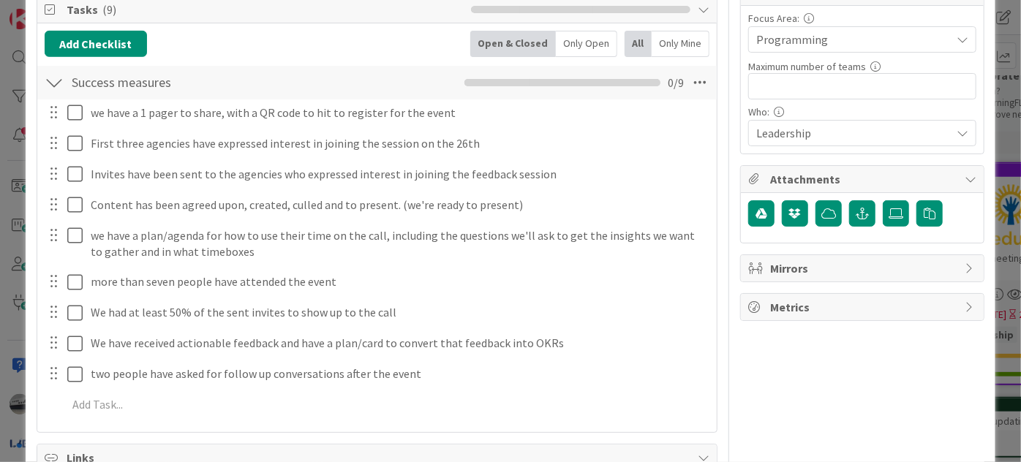
type textarea "x"
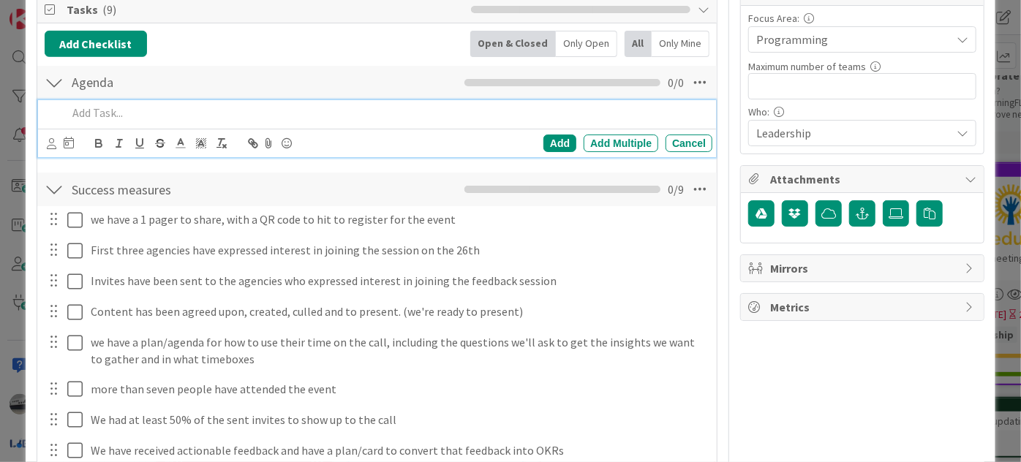
click at [154, 116] on p at bounding box center [386, 113] width 639 height 17
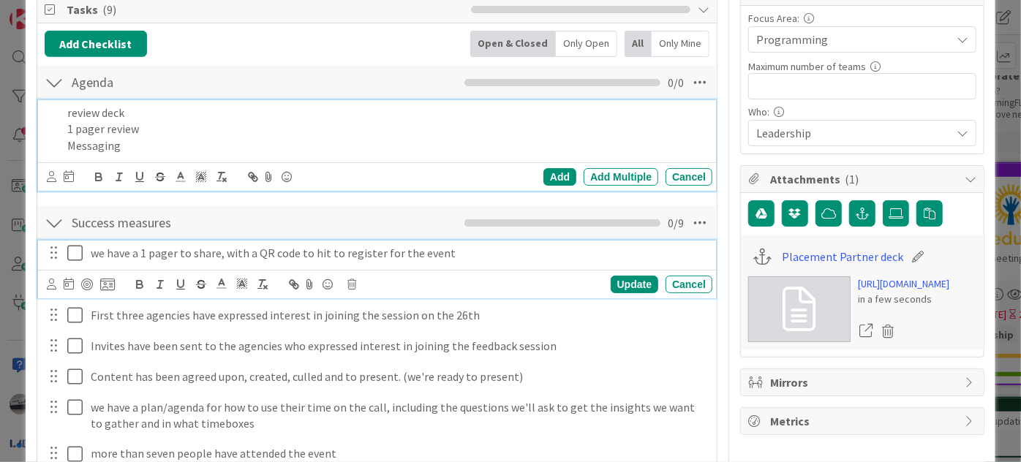
click at [74, 249] on icon at bounding box center [74, 253] width 15 height 18
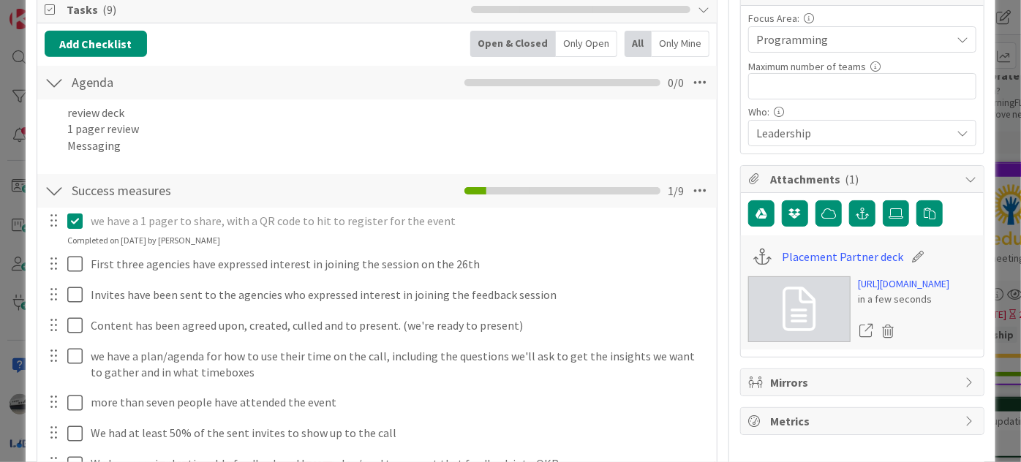
type textarea "x"
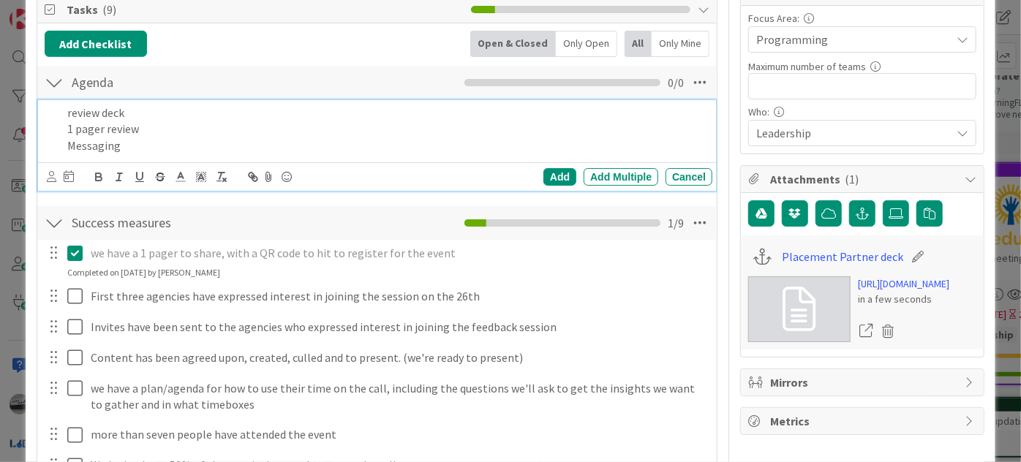
click at [133, 142] on p "Messaging" at bounding box center [386, 145] width 639 height 17
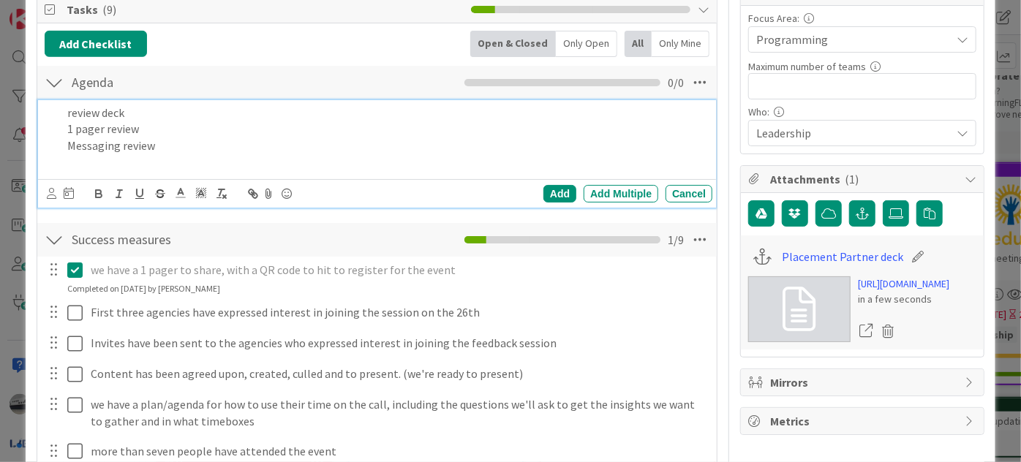
click at [74, 110] on p "review deck" at bounding box center [386, 113] width 639 height 17
click at [629, 189] on div "Add Multiple" at bounding box center [620, 194] width 75 height 18
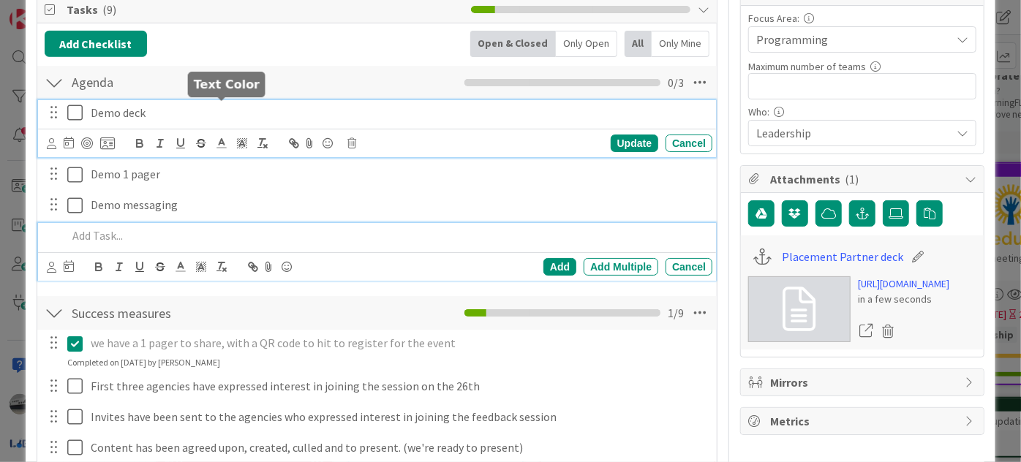
scroll to position [363, 0]
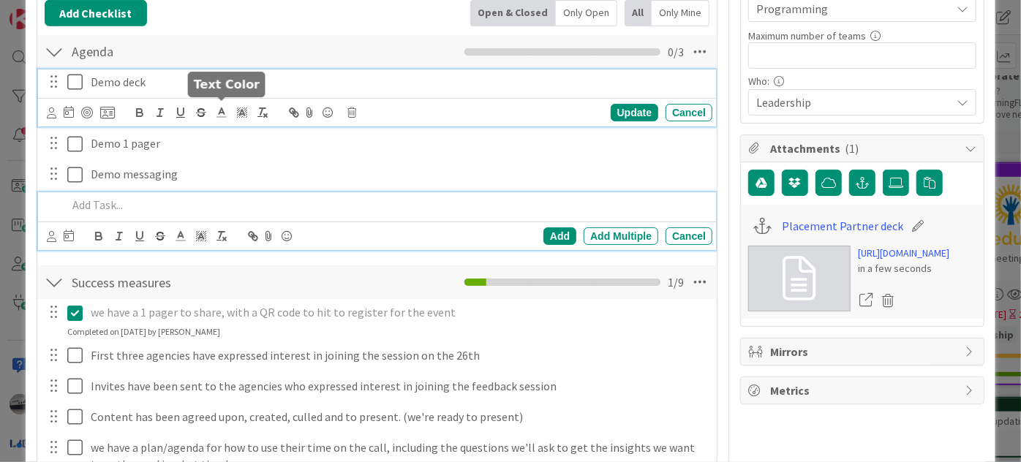
click at [224, 110] on div "Demo deck Update Cancel" at bounding box center [377, 98] width 678 height 58
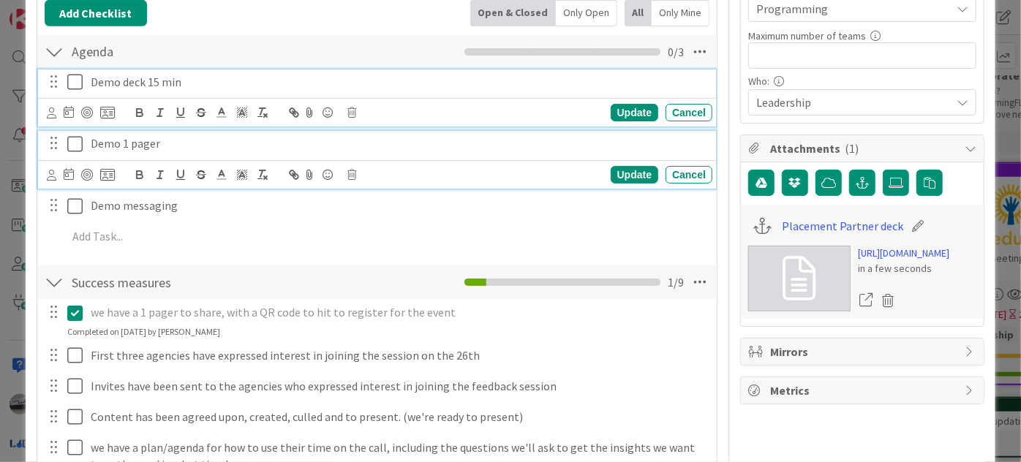
click at [265, 143] on p "Demo 1 pager" at bounding box center [399, 143] width 616 height 17
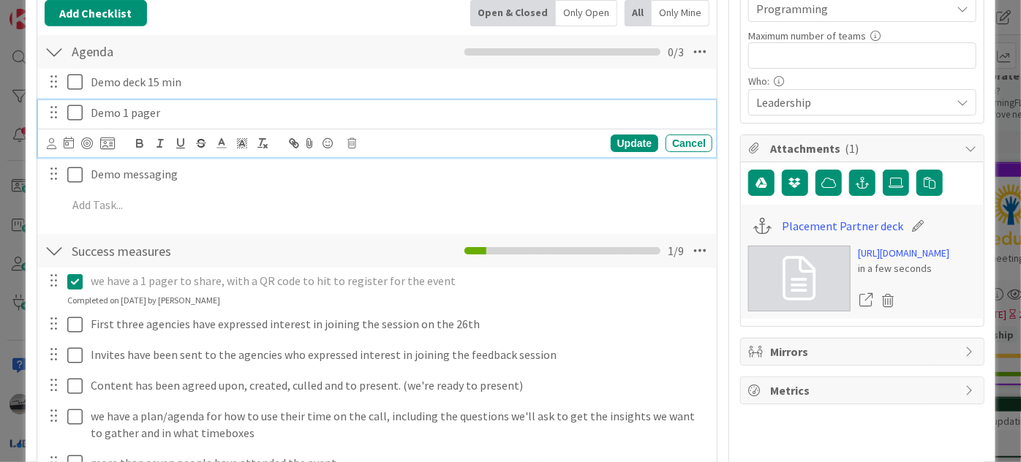
scroll to position [331, 0]
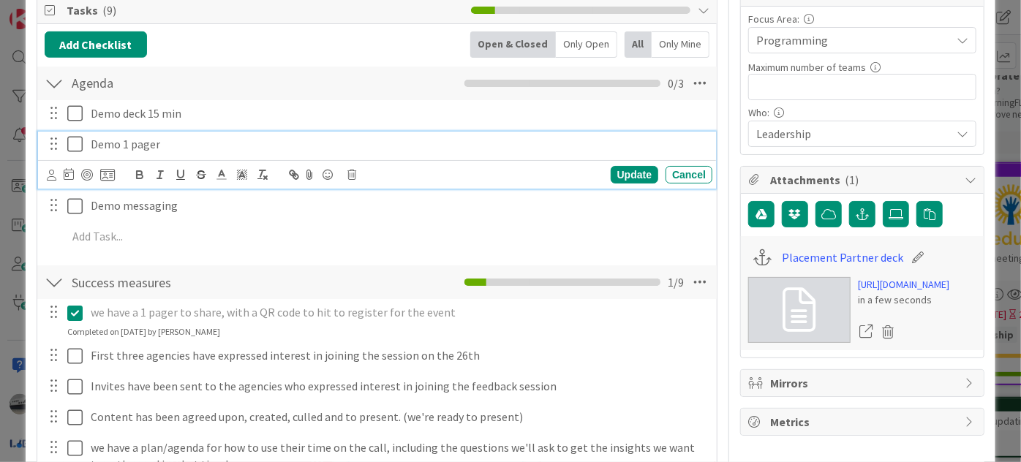
type textarea "x"
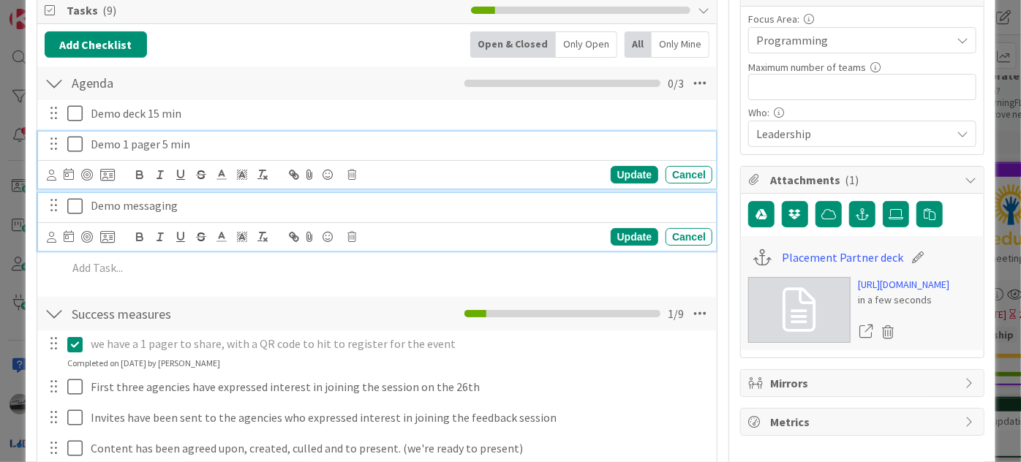
click at [205, 204] on p "Demo messaging" at bounding box center [399, 205] width 616 height 17
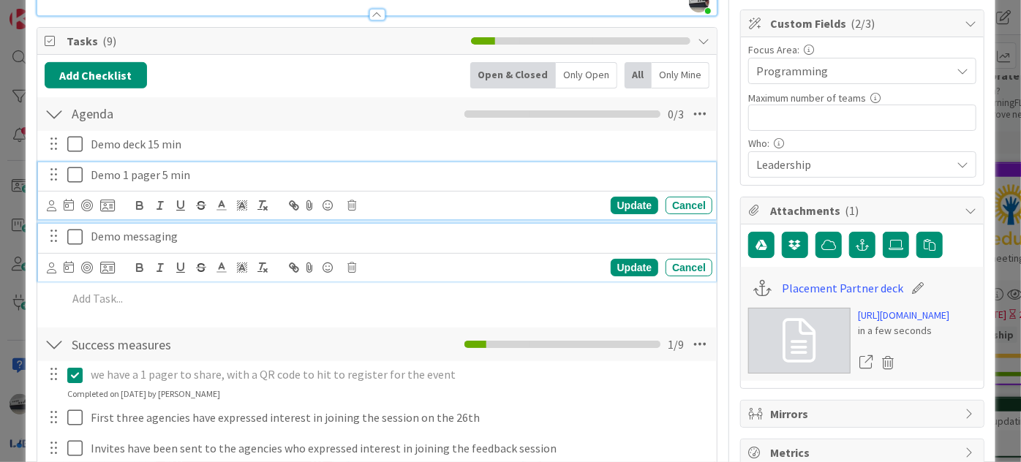
type textarea "x"
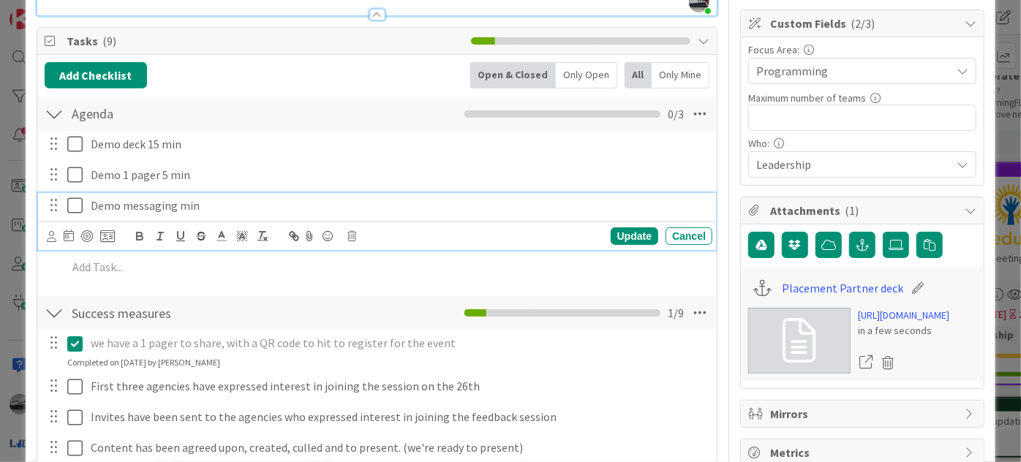
click at [177, 200] on p "Demo messaging min" at bounding box center [399, 205] width 616 height 17
click at [233, 203] on p "Demo messaging 5 min" at bounding box center [399, 205] width 616 height 17
click at [614, 230] on div "Update" at bounding box center [635, 236] width 48 height 18
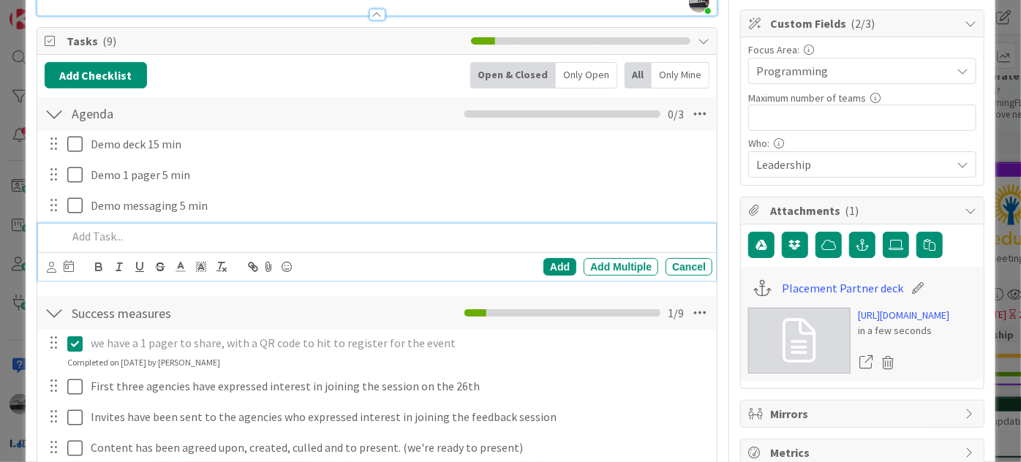
click at [105, 244] on div at bounding box center [386, 237] width 651 height 26
click at [545, 260] on div "Add" at bounding box center [559, 267] width 33 height 18
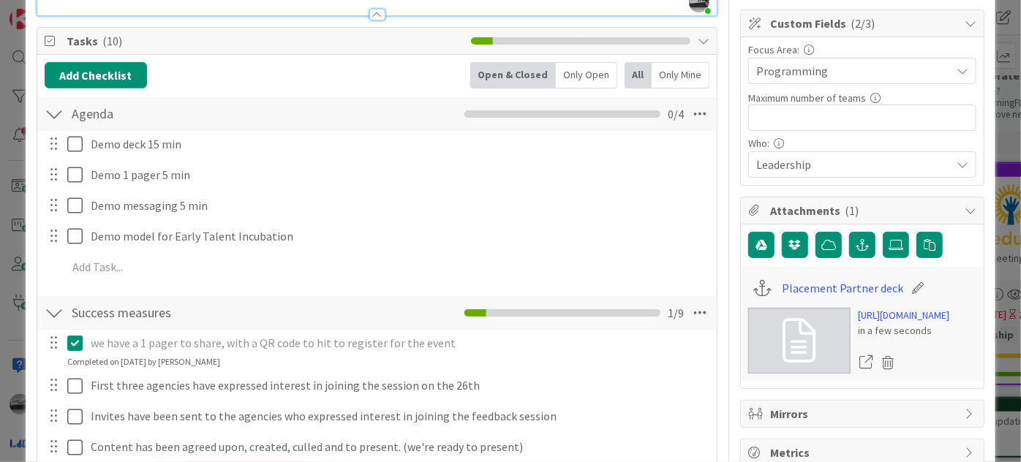
type textarea "x"
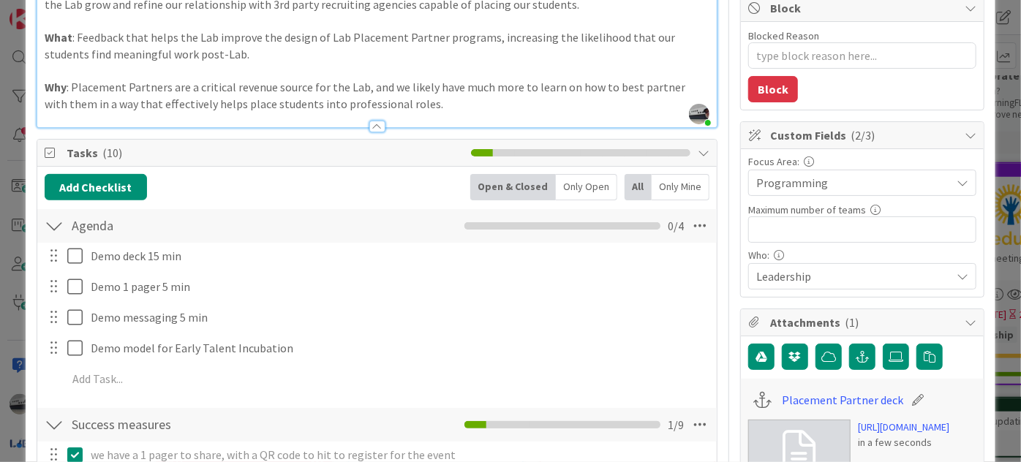
scroll to position [167, 0]
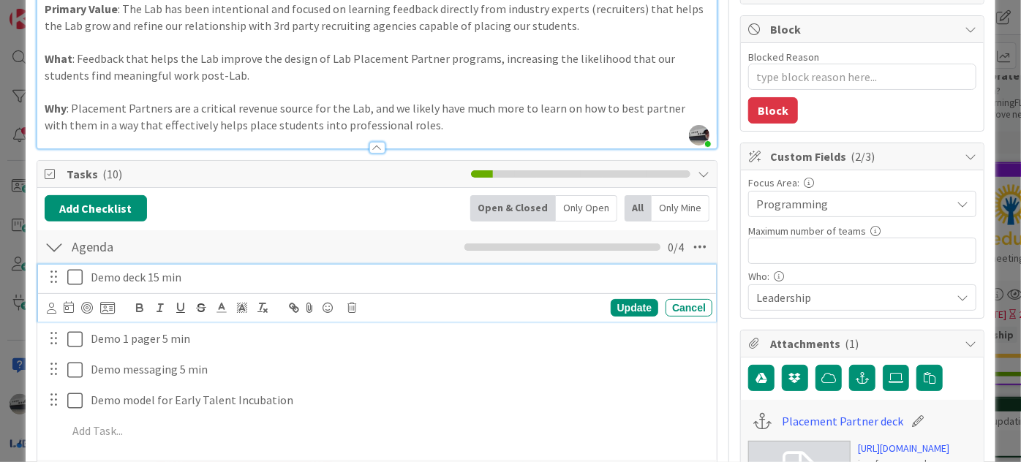
click at [255, 273] on p "Demo deck 15 min" at bounding box center [399, 277] width 616 height 17
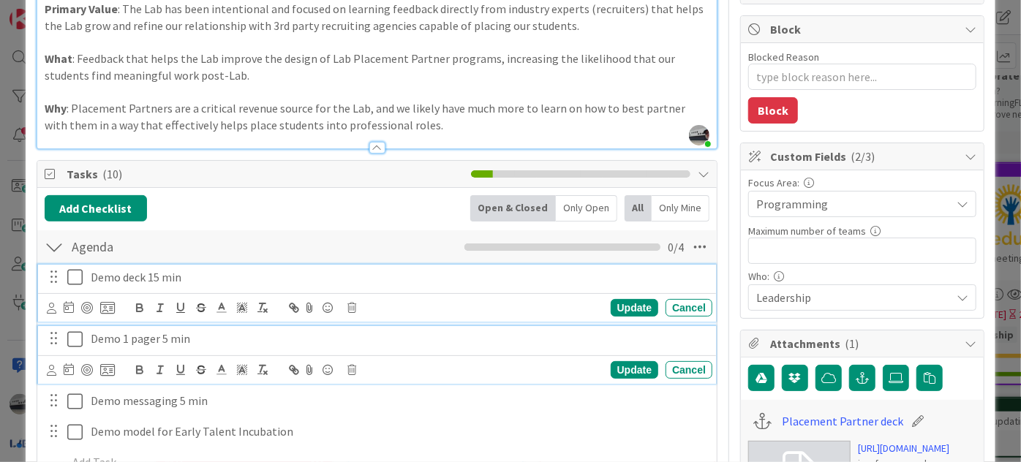
click at [290, 334] on p "Demo 1 pager 5 min" at bounding box center [399, 338] width 616 height 17
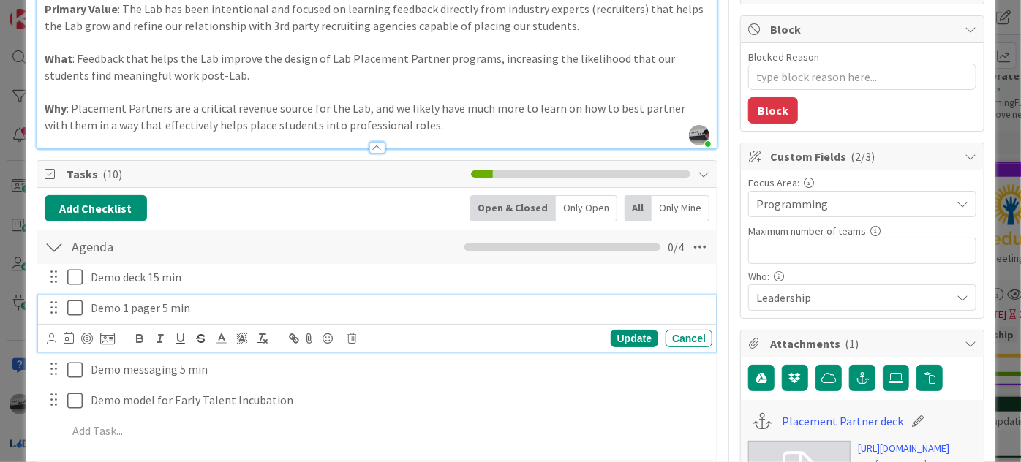
scroll to position [136, 0]
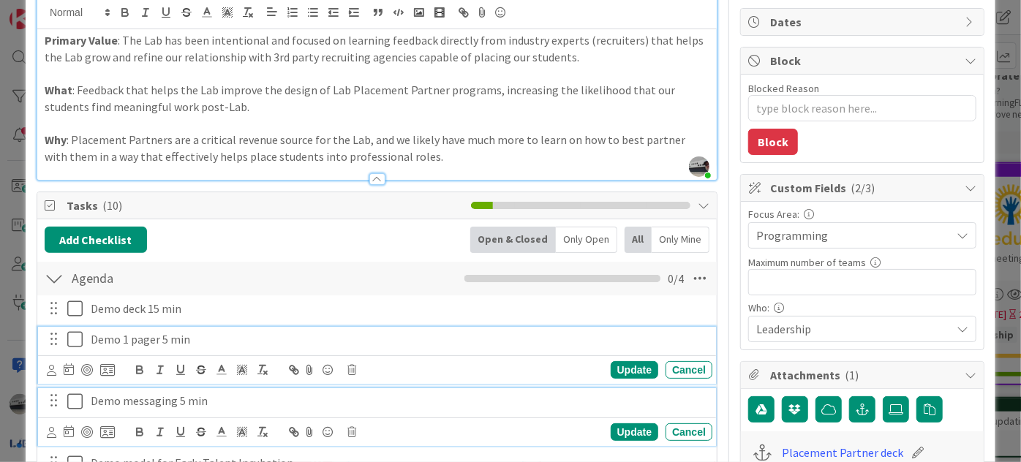
click at [323, 394] on p "Demo messaging 5 min" at bounding box center [399, 401] width 616 height 17
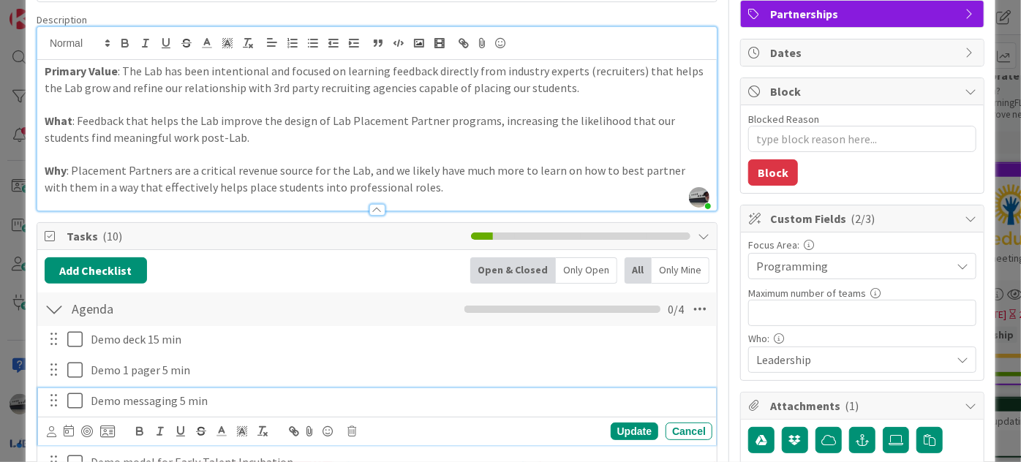
scroll to position [172, 0]
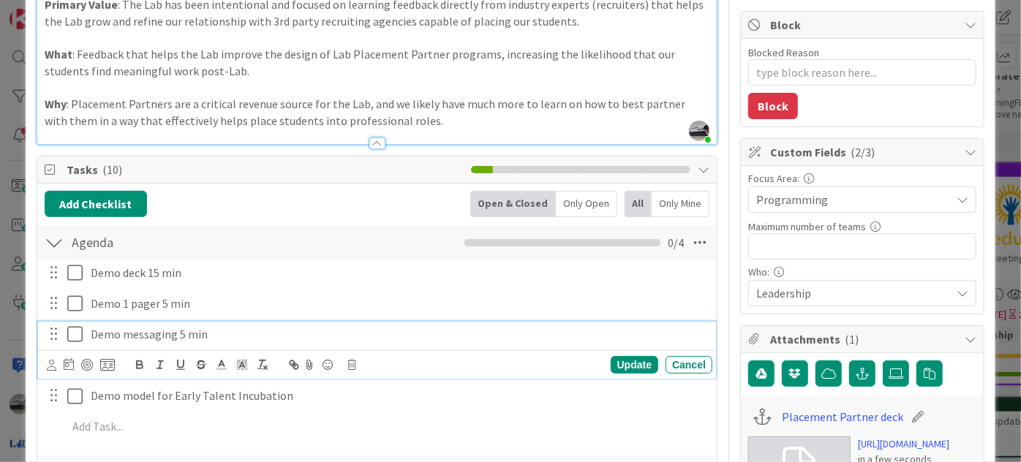
click at [363, 407] on div "Demo model for Early Talent Incubation Update Cancel" at bounding box center [377, 396] width 678 height 26
